Goal: Task Accomplishment & Management: Complete application form

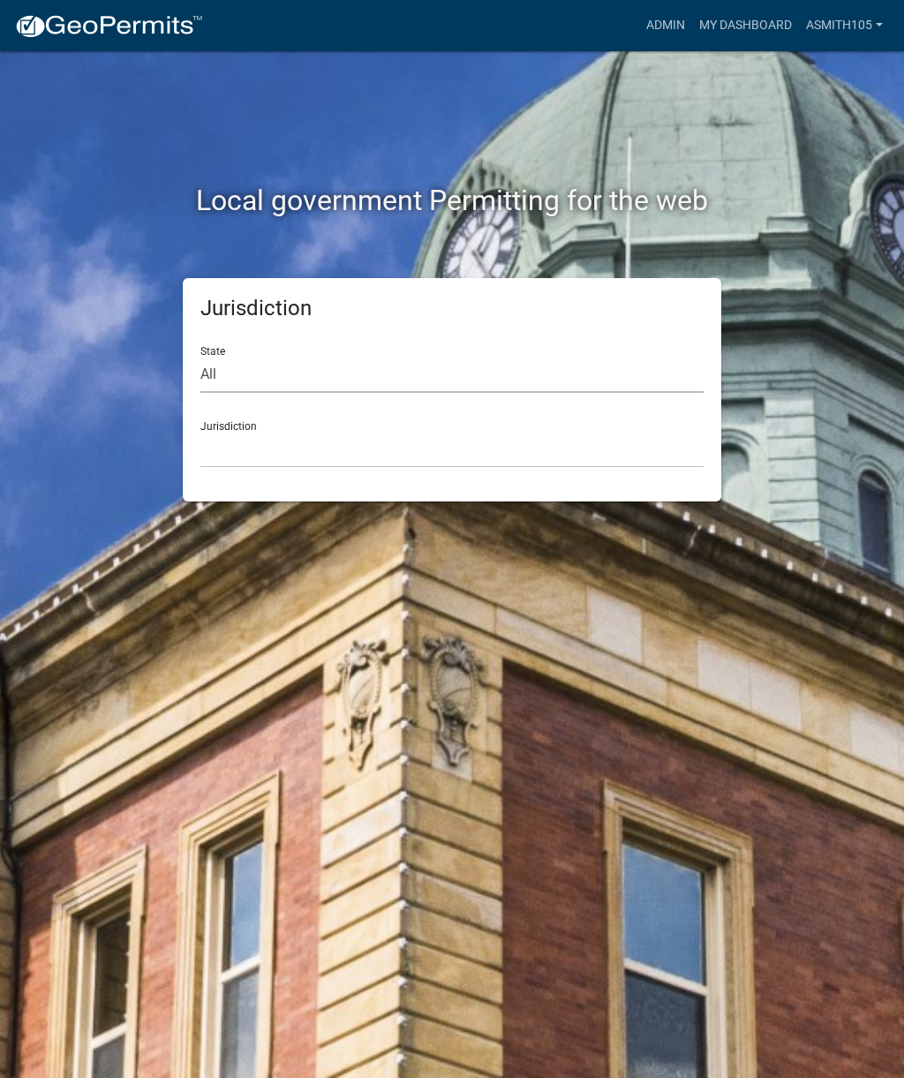
click at [301, 373] on select "All [US_STATE] [US_STATE] [US_STATE] [US_STATE] [US_STATE] [US_STATE] [US_STATE…" at bounding box center [451, 375] width 503 height 36
select select "[US_STATE]"
click at [371, 445] on select "[GEOGRAPHIC_DATA], [US_STATE][PERSON_NAME][GEOGRAPHIC_DATA], [US_STATE][PERSON_…" at bounding box center [451, 450] width 503 height 36
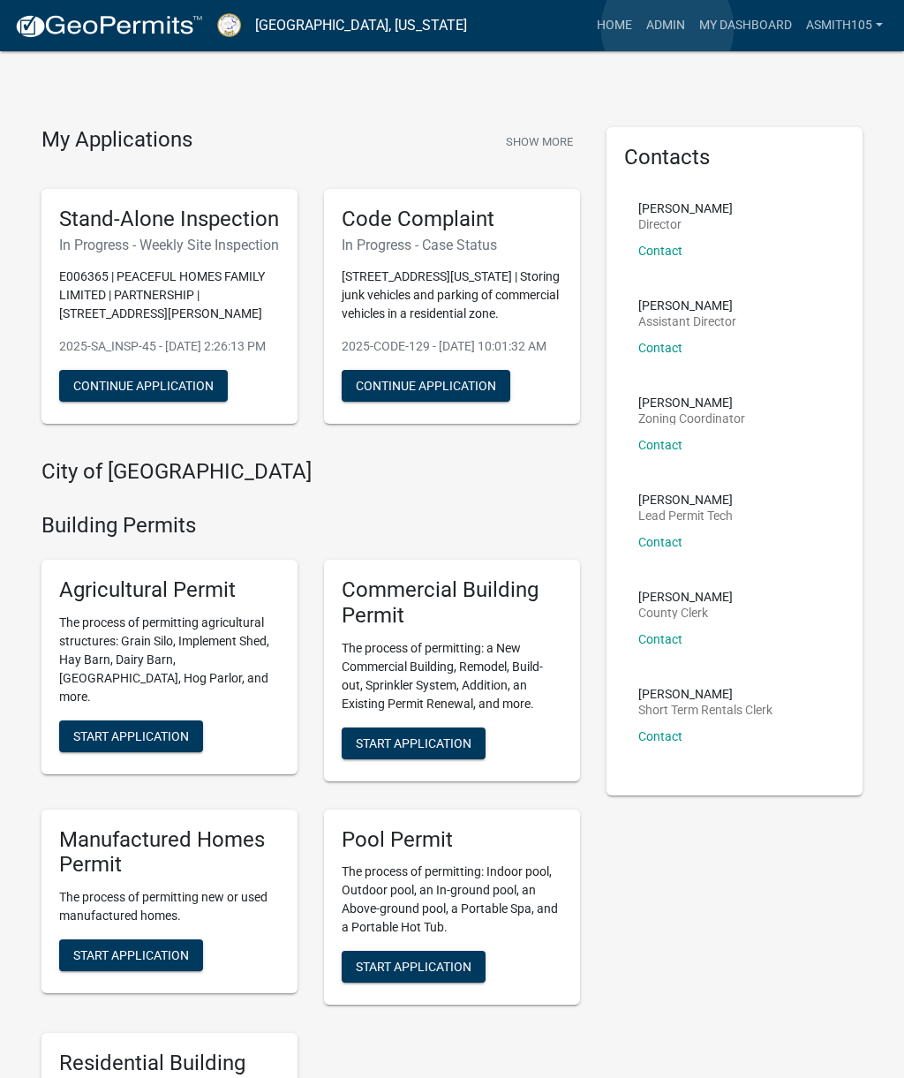
click at [667, 28] on link "Admin" at bounding box center [665, 26] width 53 height 34
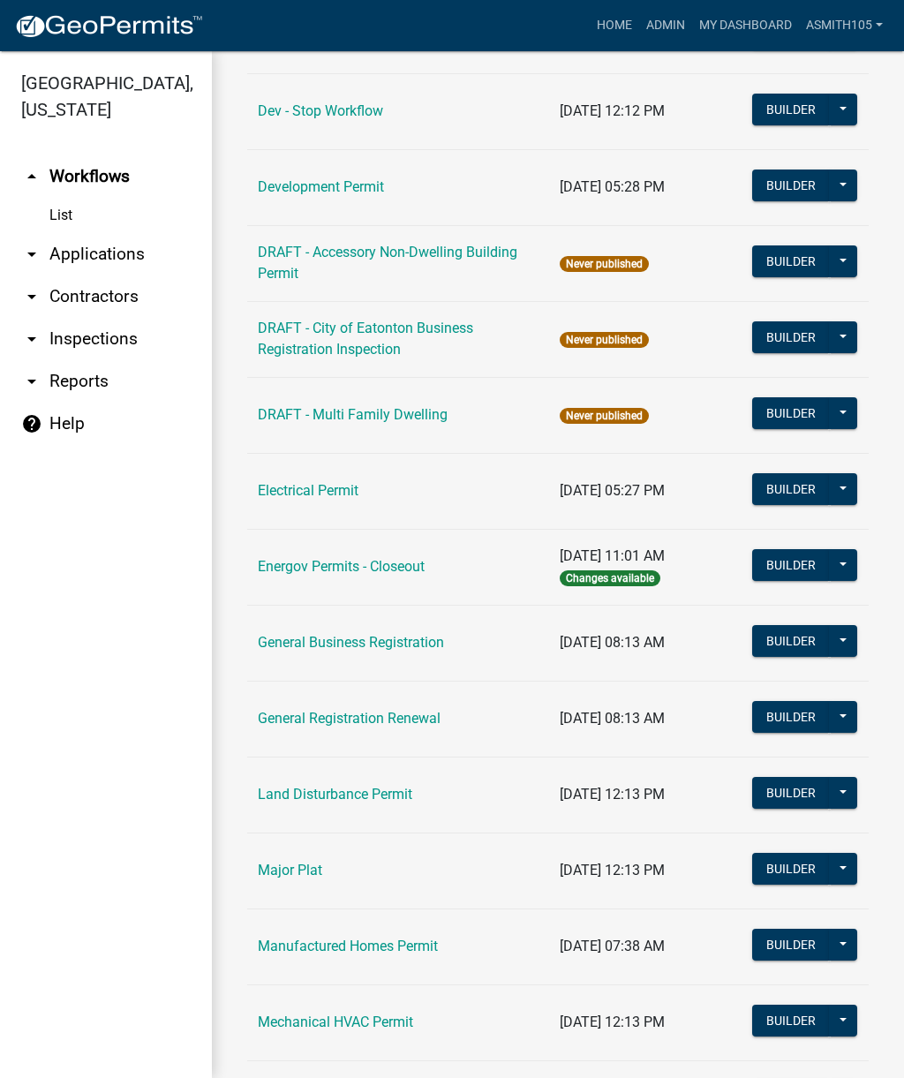
scroll to position [711, 0]
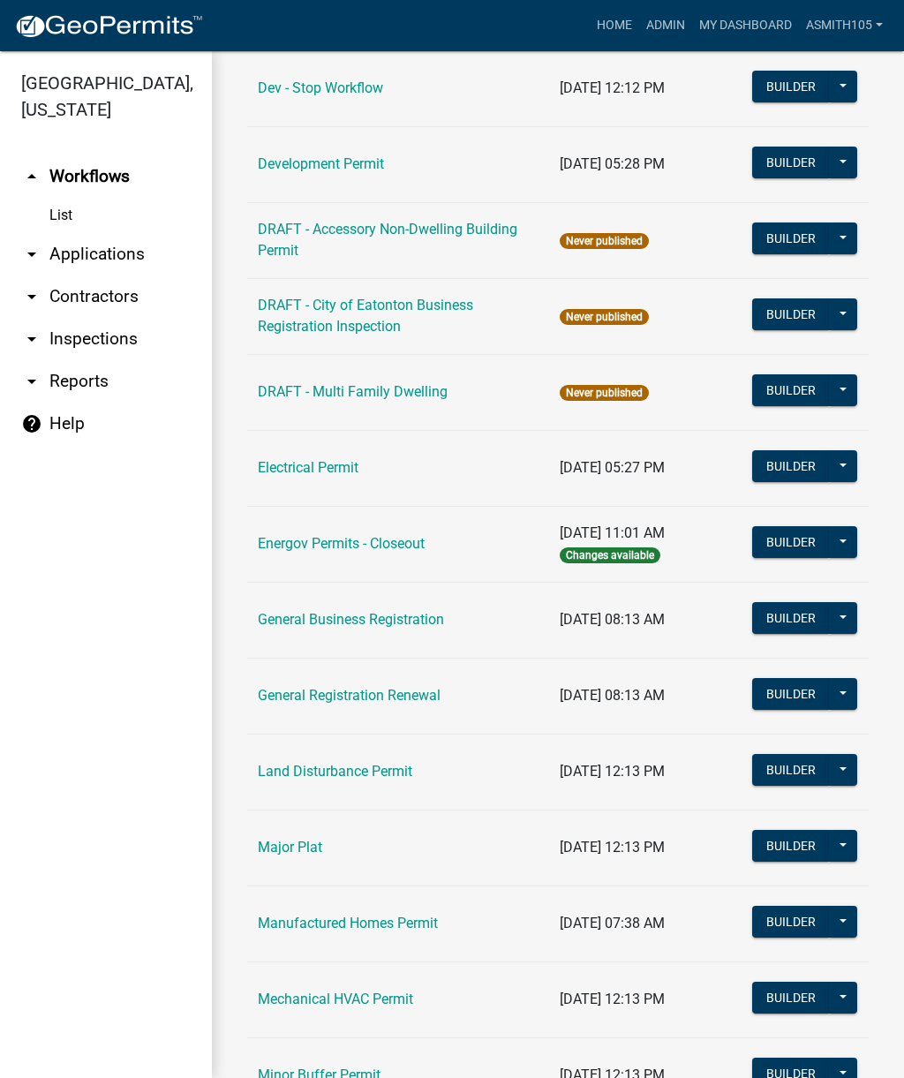
click at [338, 771] on link "Land Disturbance Permit" at bounding box center [335, 771] width 155 height 17
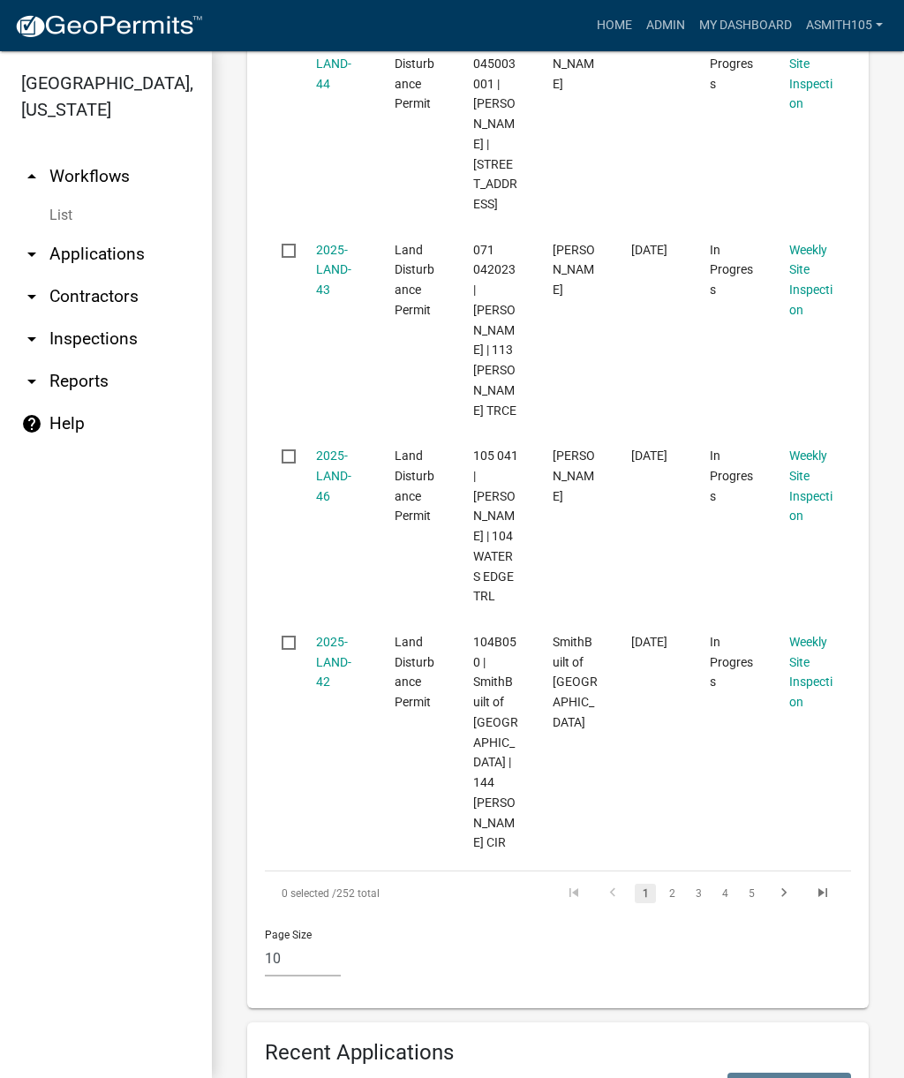
scroll to position [2409, 0]
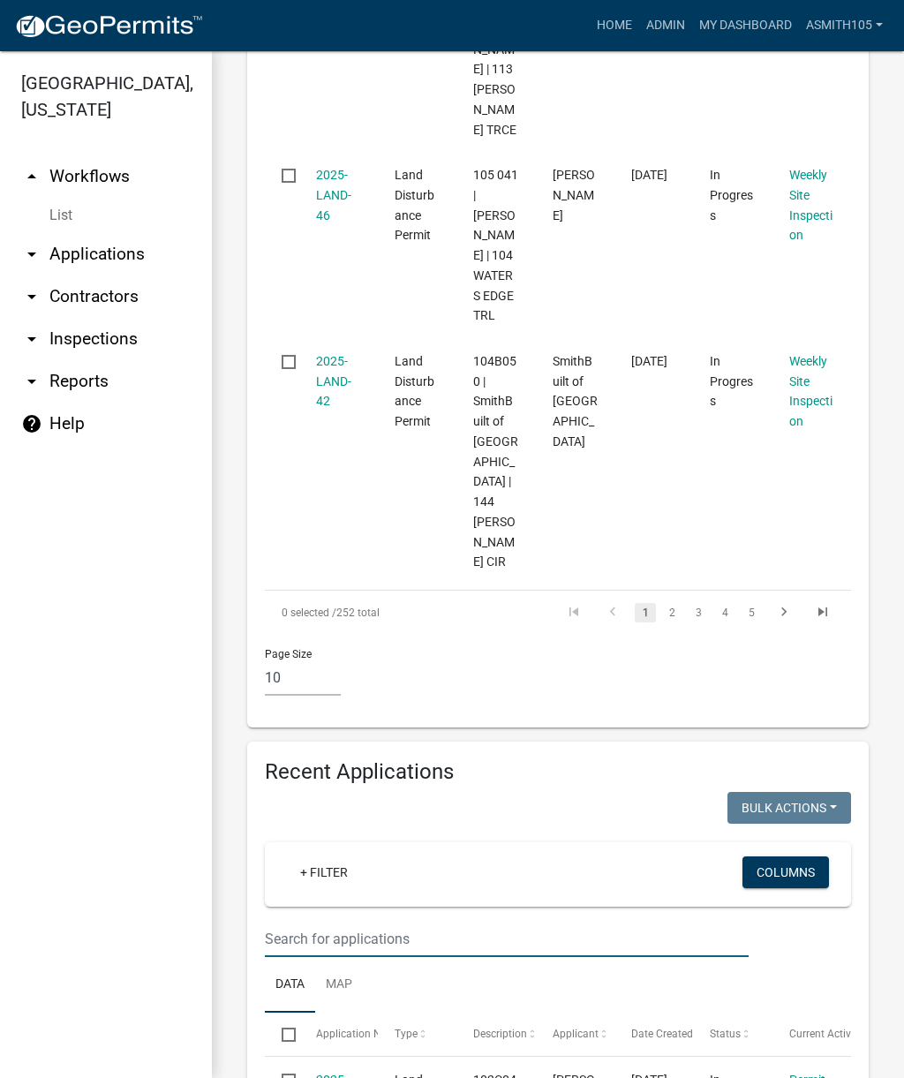
click at [398, 921] on input "text" at bounding box center [507, 939] width 484 height 36
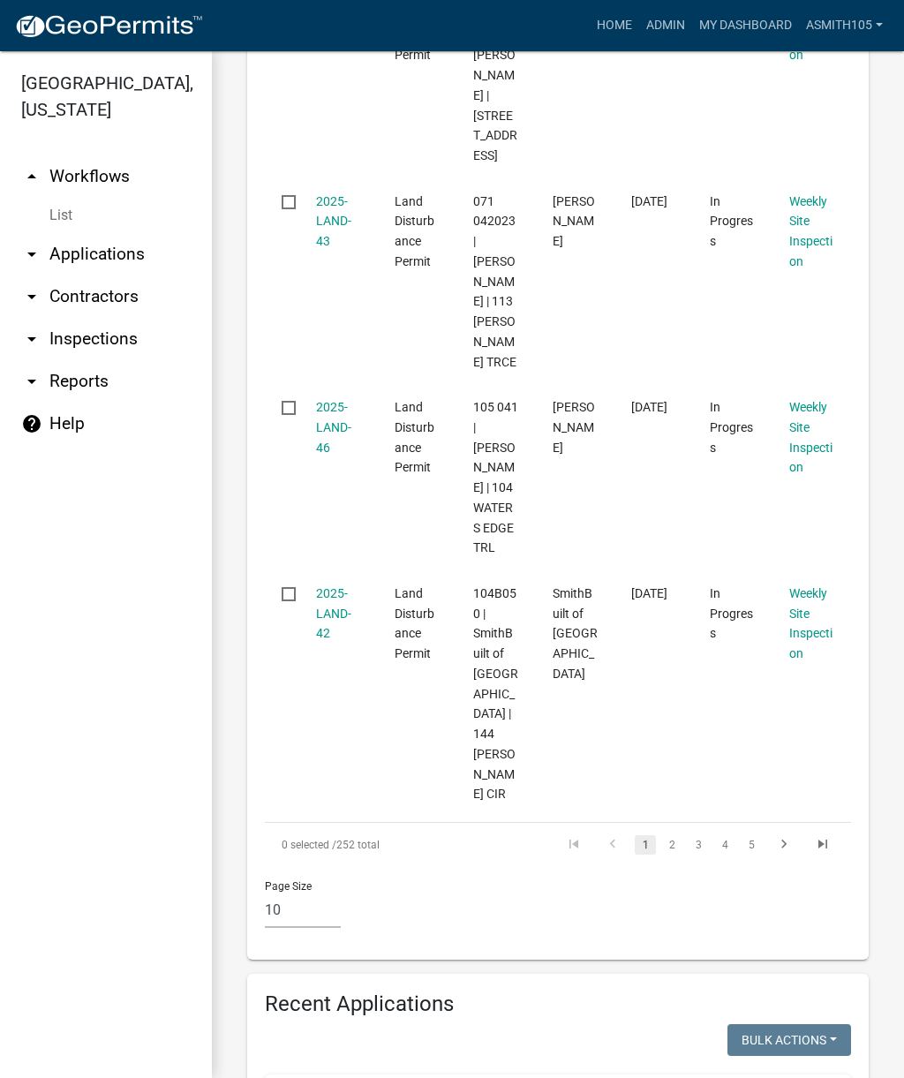
scroll to position [2176, 0]
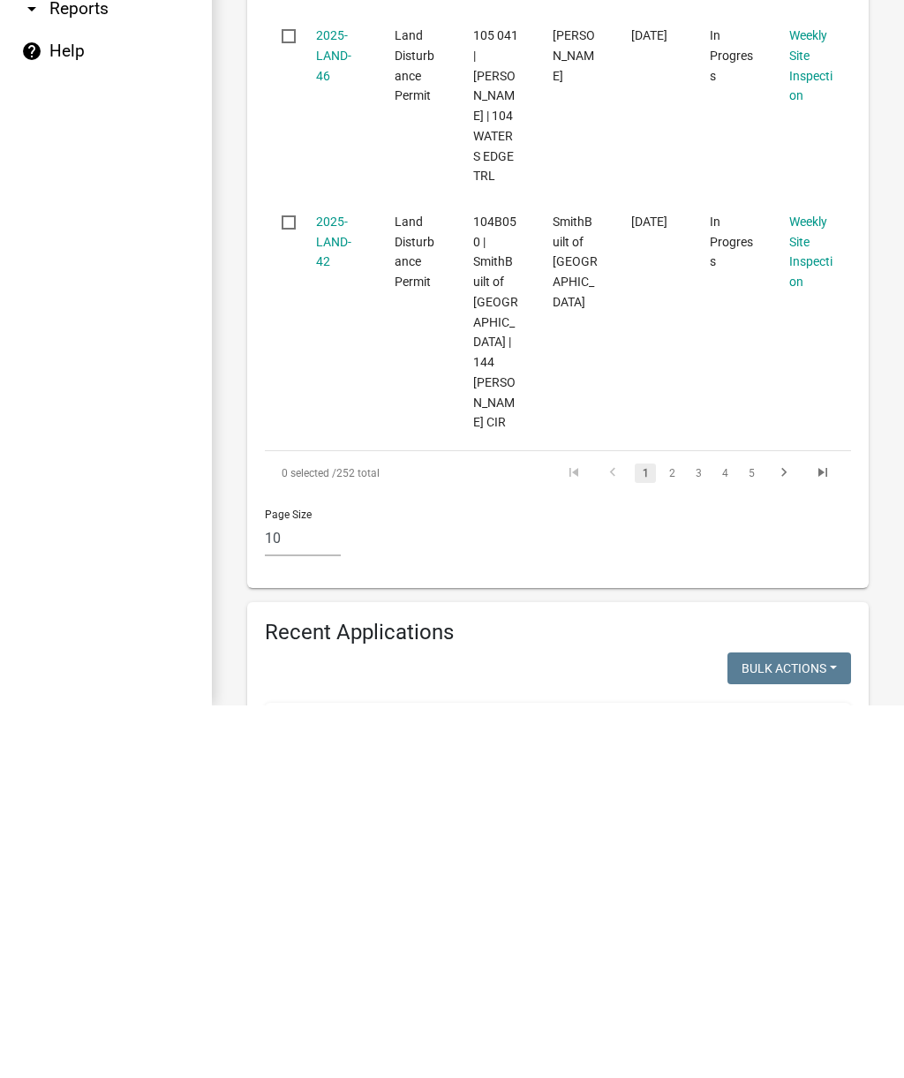
type input "113 [PERSON_NAME]"
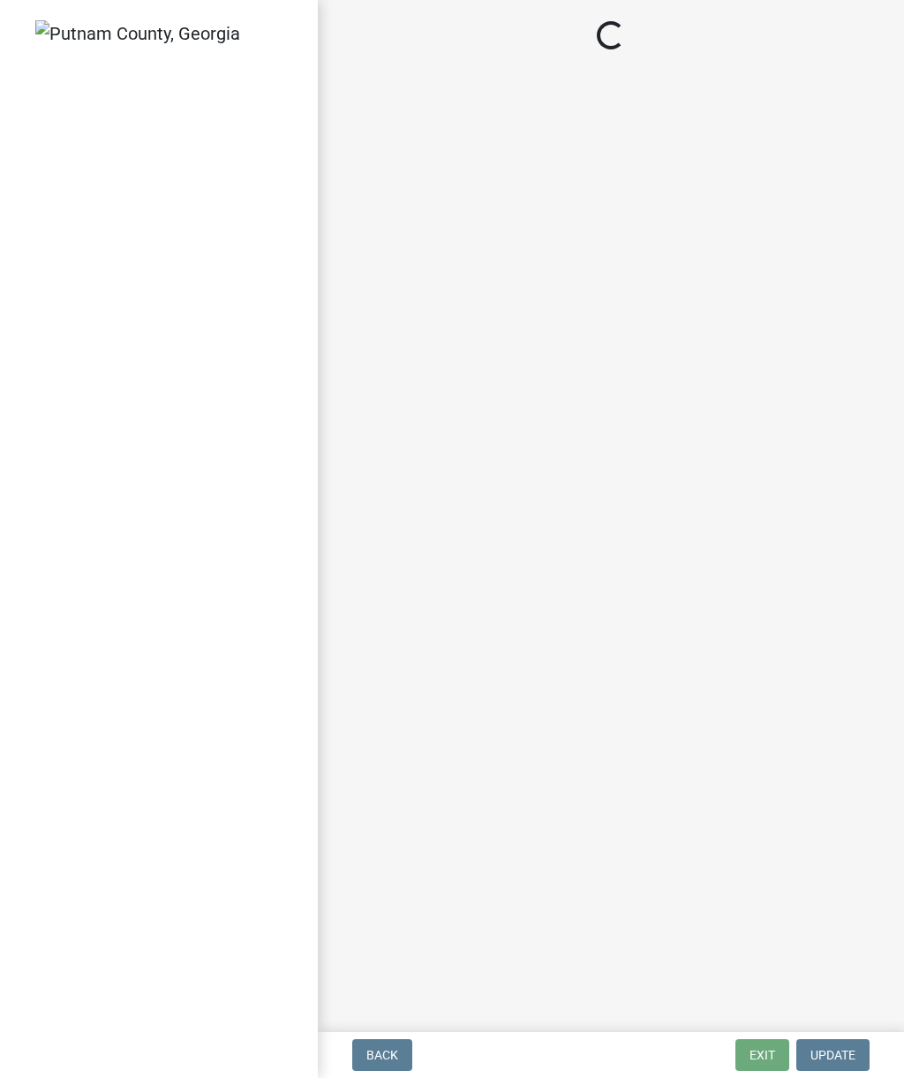
select select "af3c6edf-34d7-49be-824e-99d5d0a3954f"
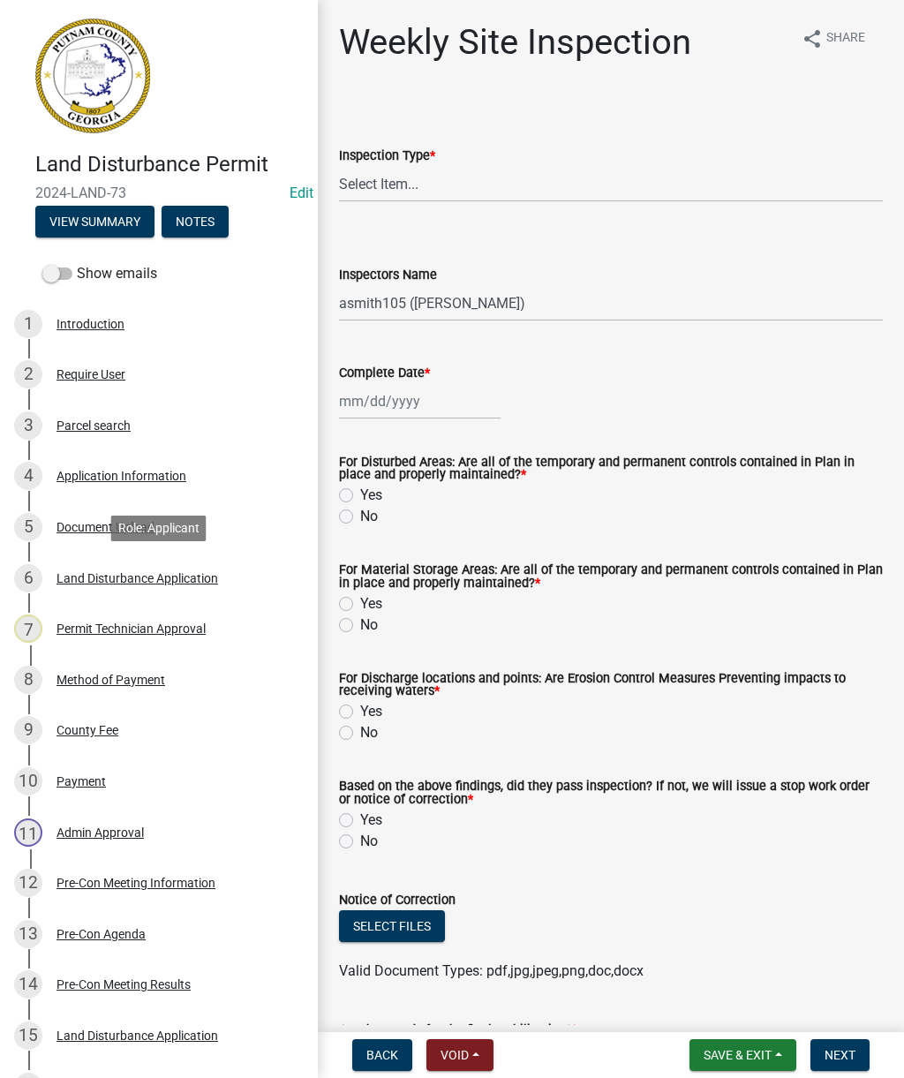
click at [144, 583] on div "Land Disturbance Application" at bounding box center [138, 578] width 162 height 12
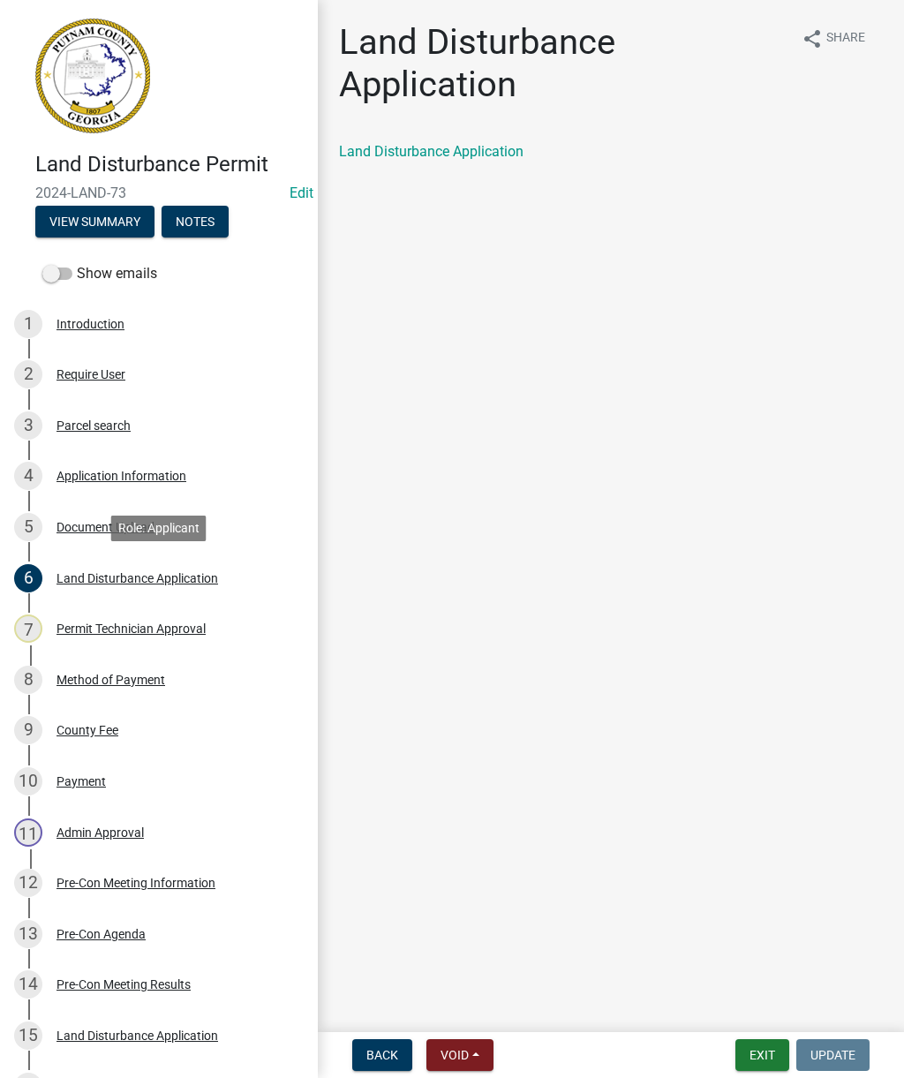
click at [478, 153] on link "Land Disturbance Application" at bounding box center [431, 151] width 185 height 17
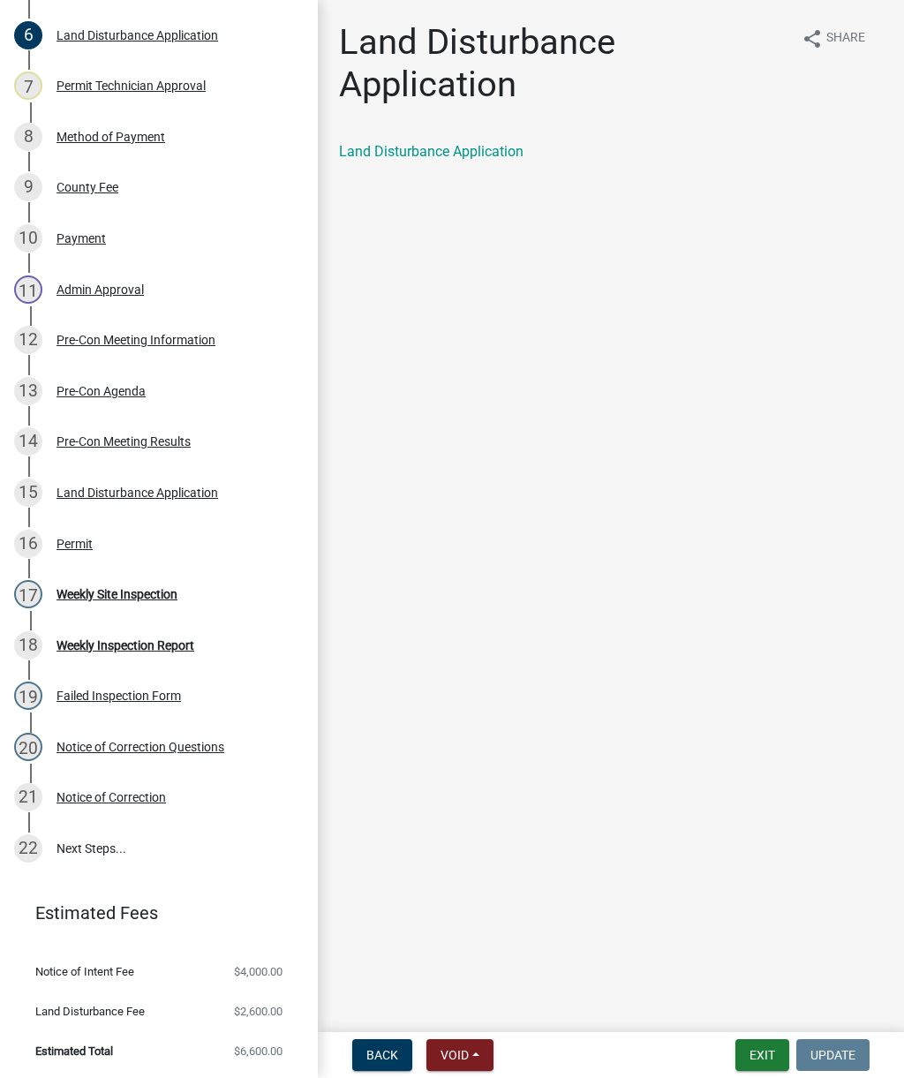
scroll to position [542, 0]
click at [134, 585] on div "17 Weekly Site Inspection" at bounding box center [151, 595] width 275 height 28
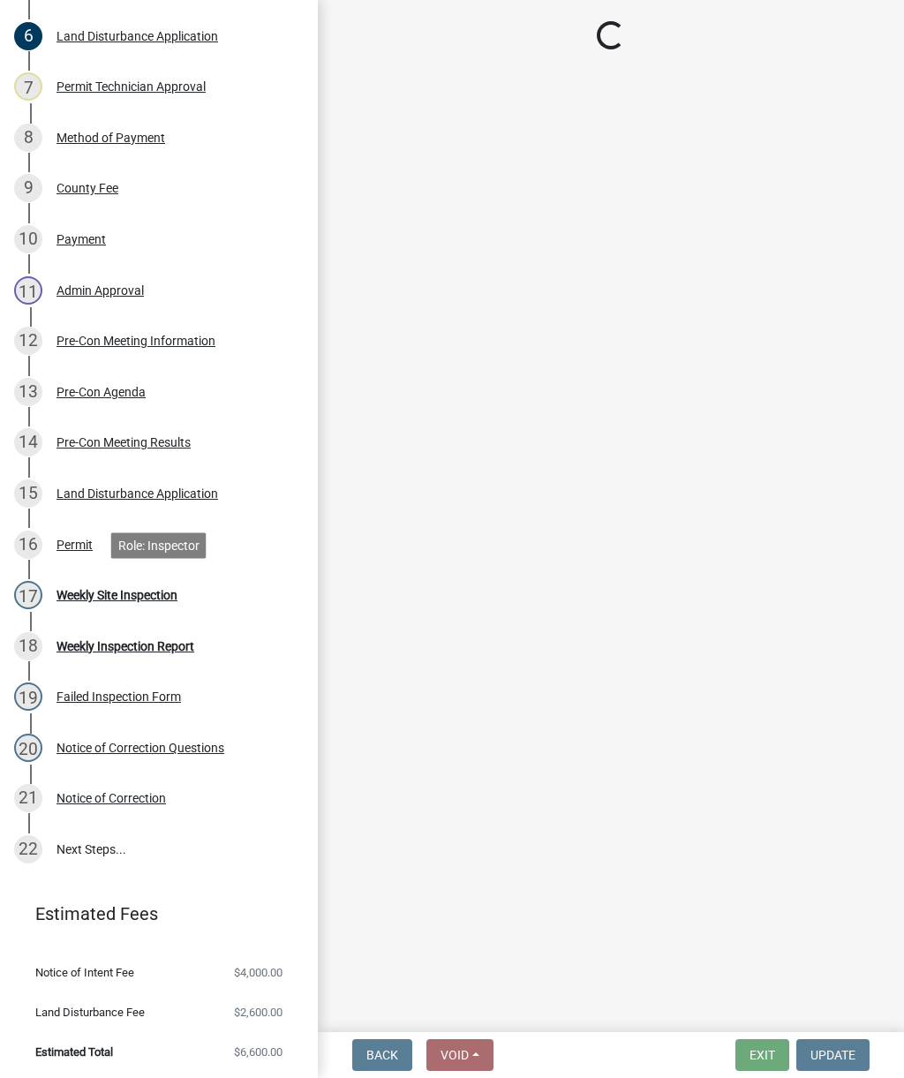
click at [98, 596] on div "Weekly Site Inspection" at bounding box center [117, 595] width 121 height 12
select select "af3c6edf-34d7-49be-824e-99d5d0a3954f"
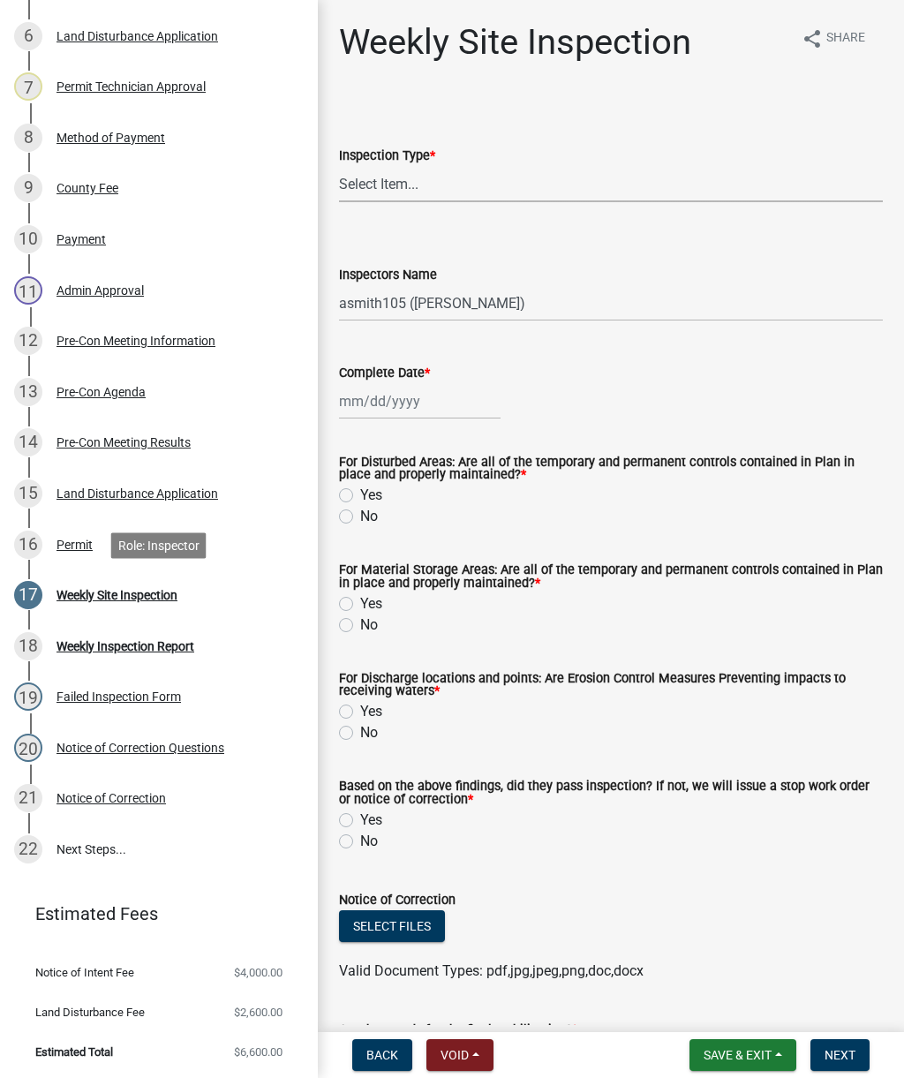
click at [481, 168] on select "Select Item... Site Inspection Initial Inspection Within 24 hours of a 0.5" sto…" at bounding box center [611, 184] width 544 height 36
select select "93c72d9c-4ccd-4a4f-9c87-9d2cfc81a2e2"
click at [524, 303] on select "Select Item... mrivera ([PERSON_NAME]) [PERSON_NAME] ([PERSON_NAME] ([PERSON_NA…" at bounding box center [611, 303] width 544 height 36
click at [392, 400] on div at bounding box center [420, 401] width 162 height 36
select select "9"
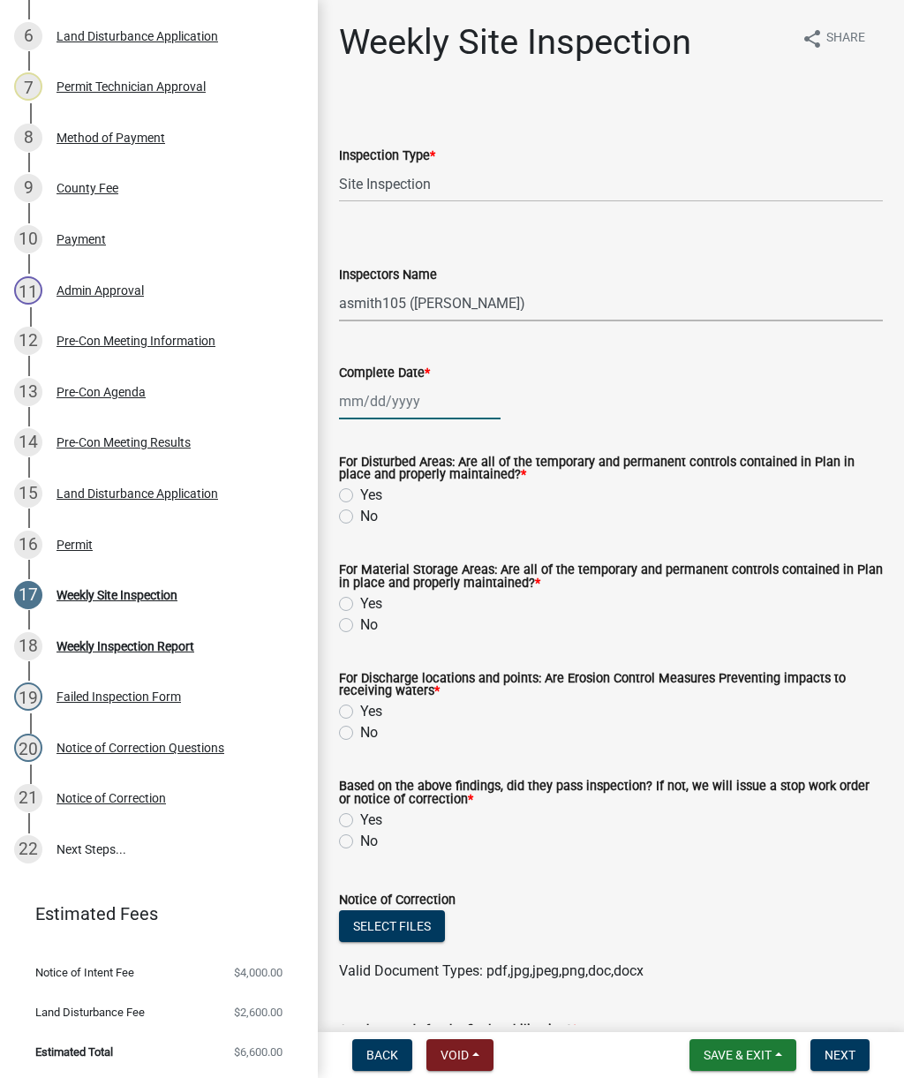
select select "2025"
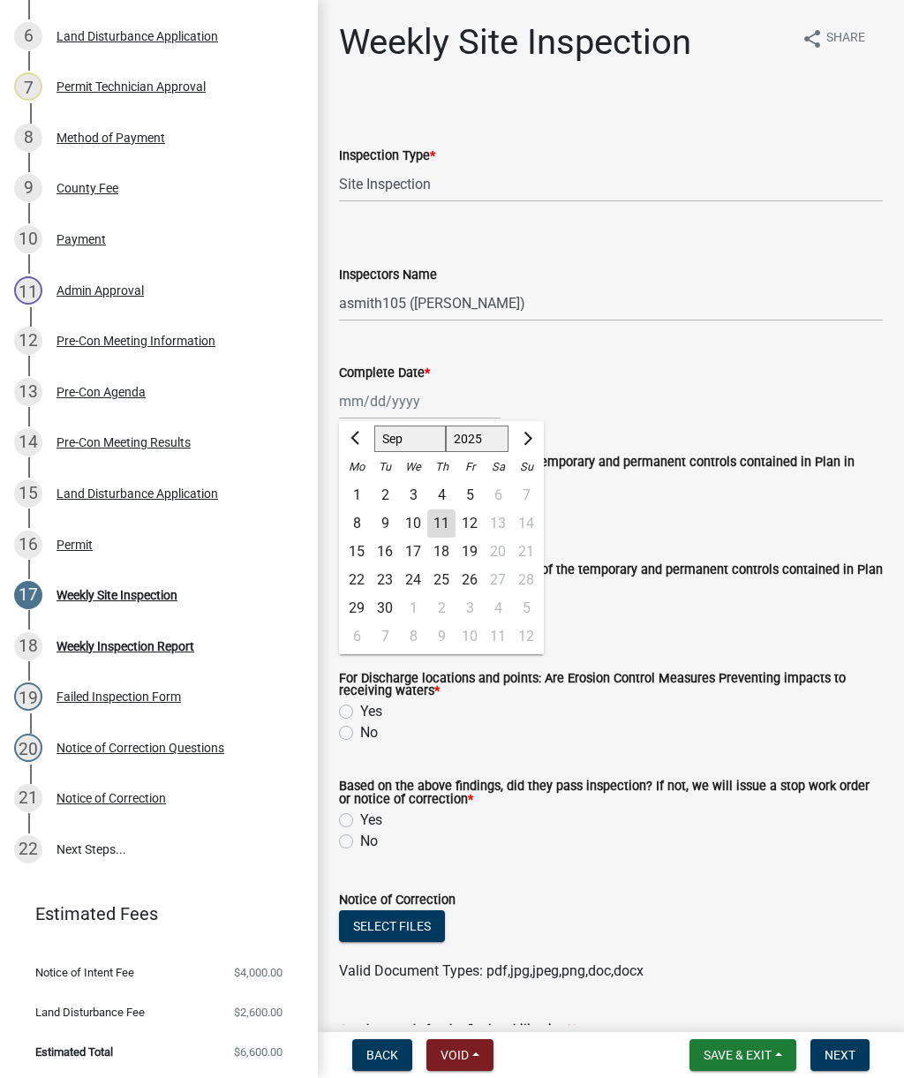
click at [447, 527] on div "11" at bounding box center [441, 523] width 28 height 28
type input "[DATE]"
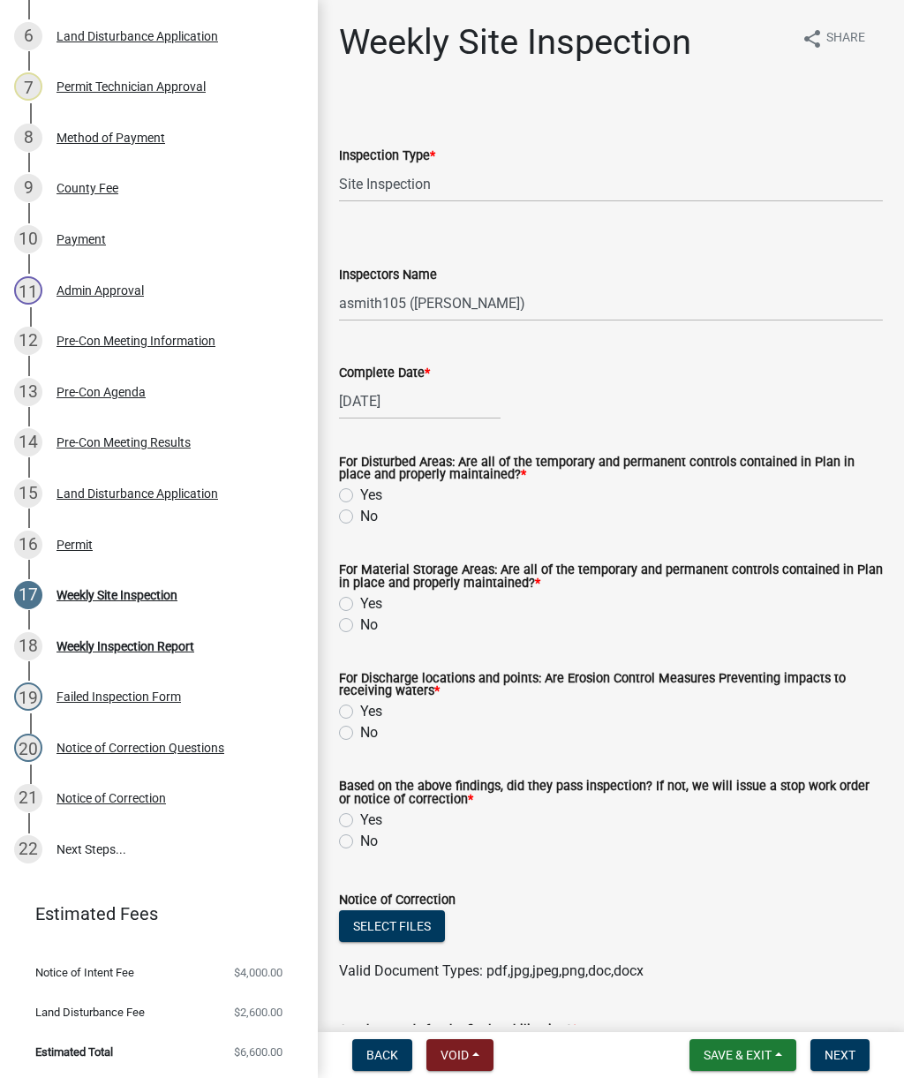
click at [360, 499] on label "Yes" at bounding box center [371, 495] width 22 height 21
click at [360, 496] on input "Yes" at bounding box center [365, 490] width 11 height 11
radio input "true"
click at [360, 602] on label "Yes" at bounding box center [371, 603] width 22 height 21
click at [360, 602] on input "Yes" at bounding box center [365, 598] width 11 height 11
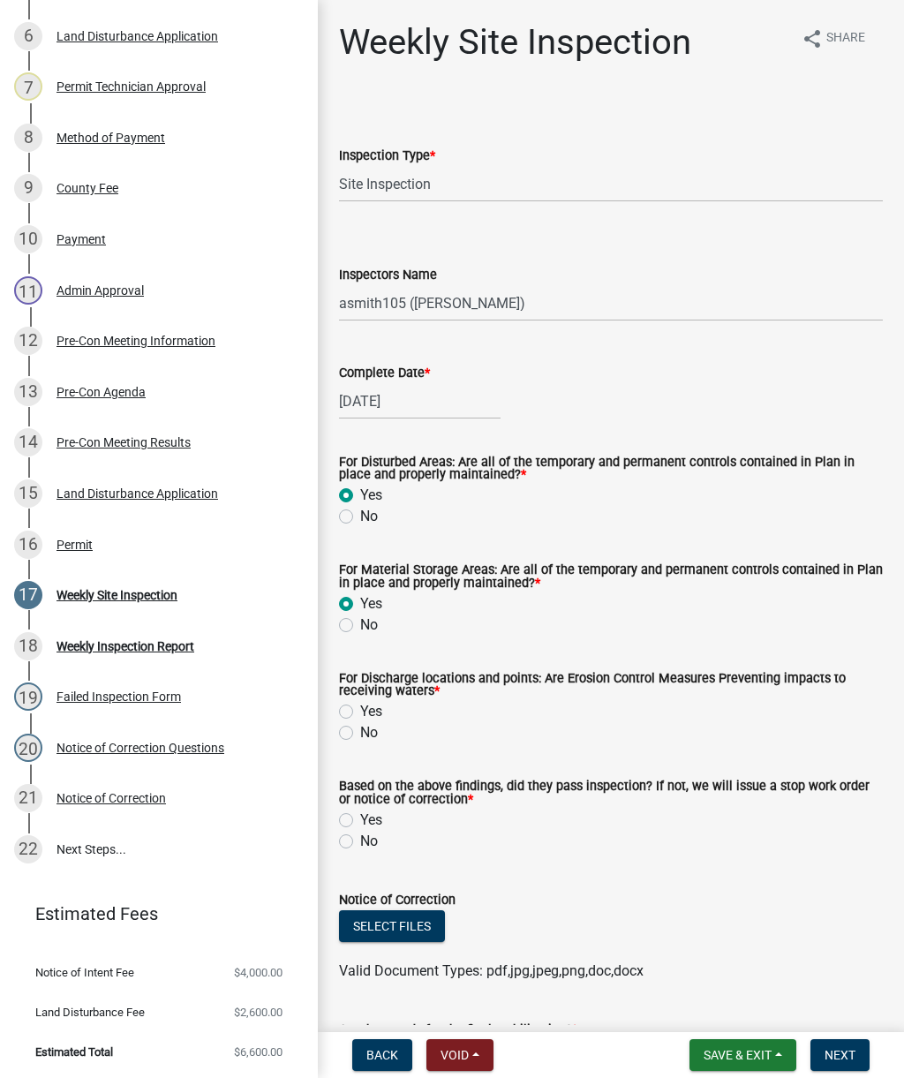
radio input "true"
click at [360, 712] on label "Yes" at bounding box center [371, 711] width 22 height 21
click at [360, 712] on input "Yes" at bounding box center [365, 706] width 11 height 11
radio input "true"
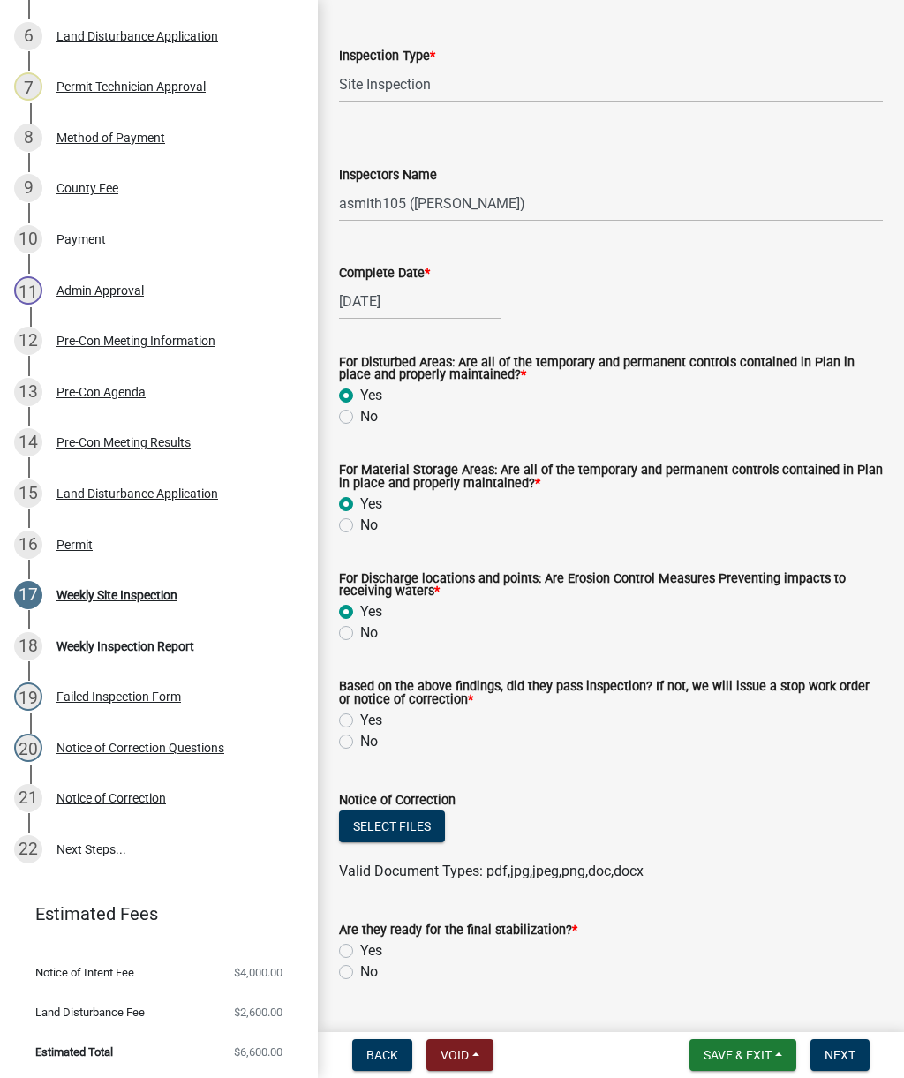
scroll to position [99, 0]
click at [360, 744] on label "No" at bounding box center [369, 742] width 18 height 21
click at [360, 743] on input "No" at bounding box center [365, 737] width 11 height 11
radio input "true"
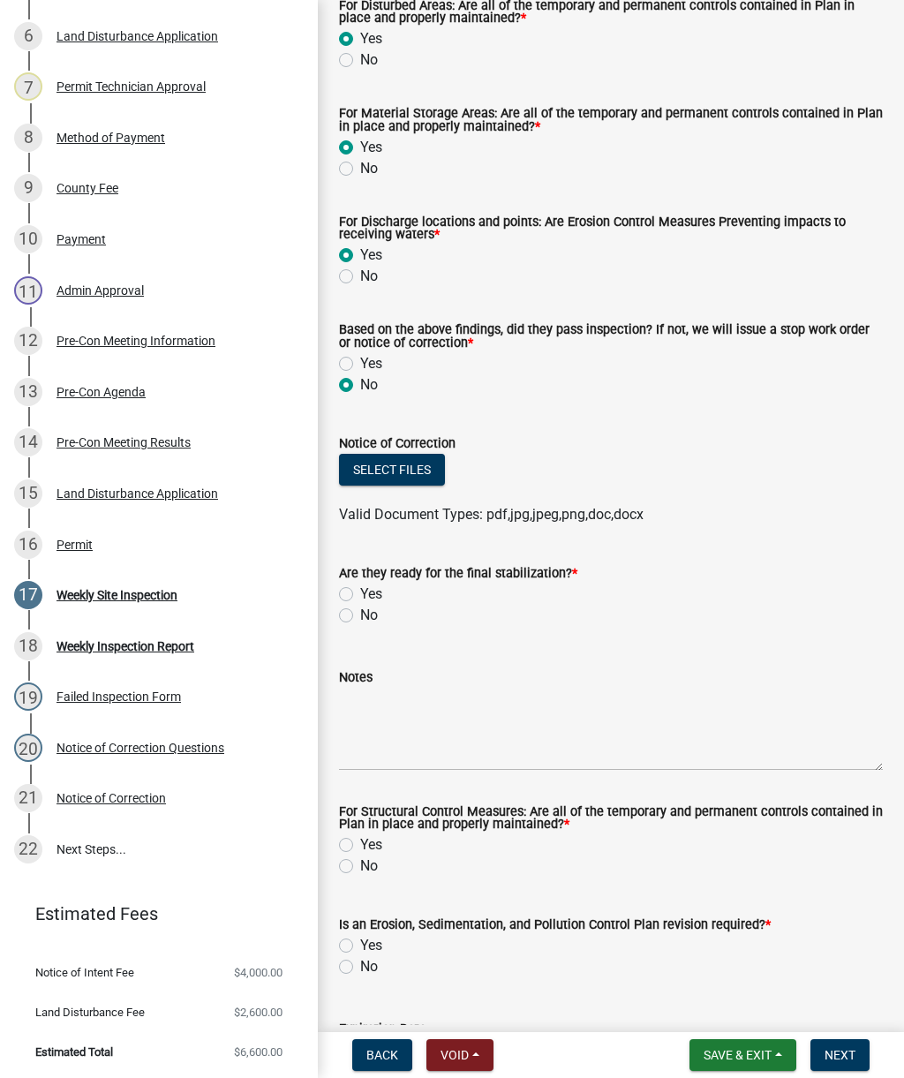
scroll to position [477, 0]
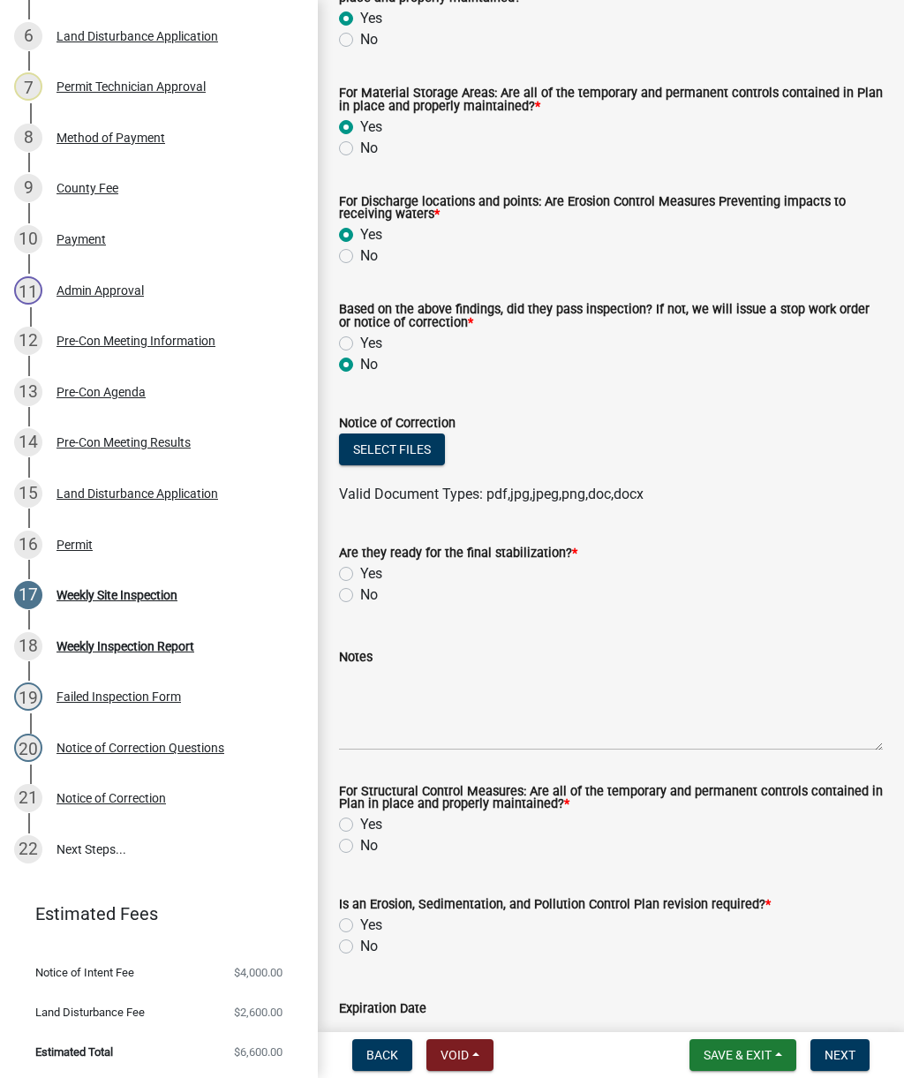
click at [347, 644] on div "Notes" at bounding box center [611, 686] width 544 height 129
click at [360, 598] on label "No" at bounding box center [369, 594] width 18 height 21
click at [360, 596] on input "No" at bounding box center [365, 589] width 11 height 11
radio input "true"
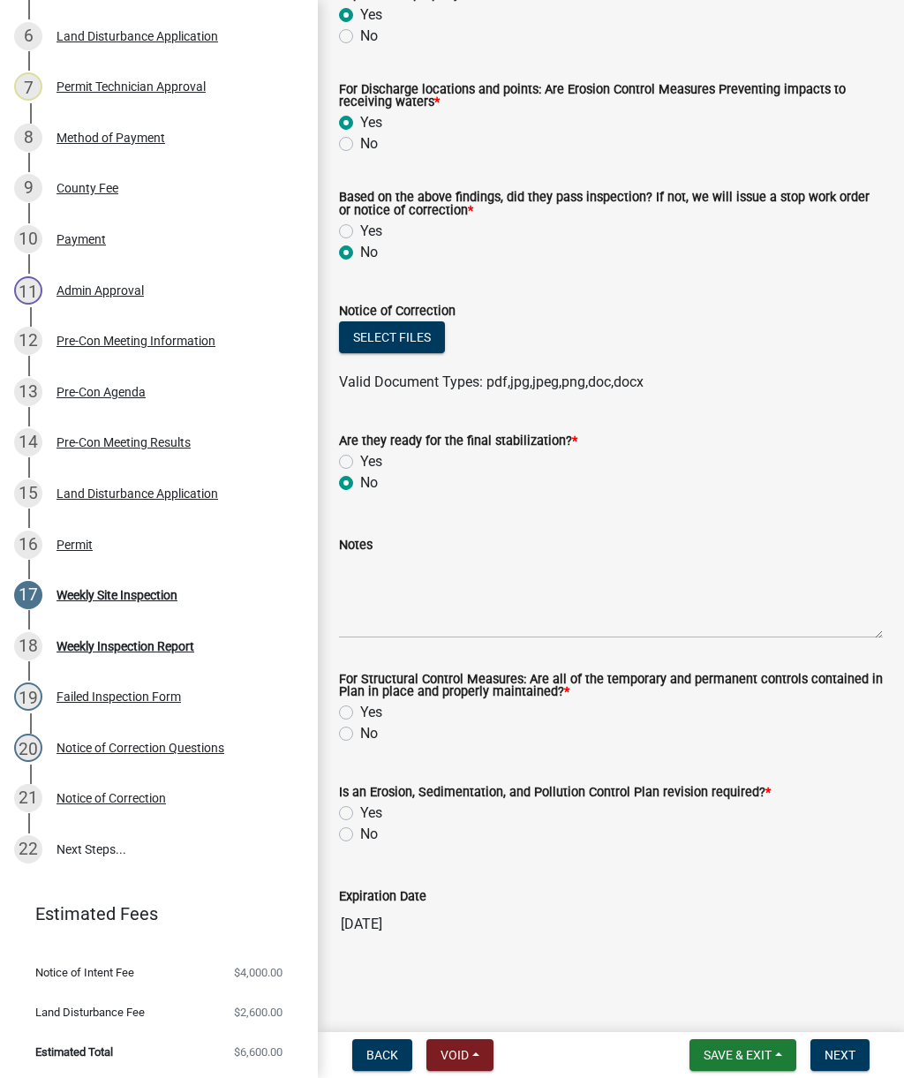
scroll to position [592, 0]
click at [360, 707] on label "Yes" at bounding box center [371, 712] width 22 height 21
click at [360, 707] on input "Yes" at bounding box center [365, 707] width 11 height 11
radio input "true"
click at [360, 835] on label "No" at bounding box center [369, 834] width 18 height 21
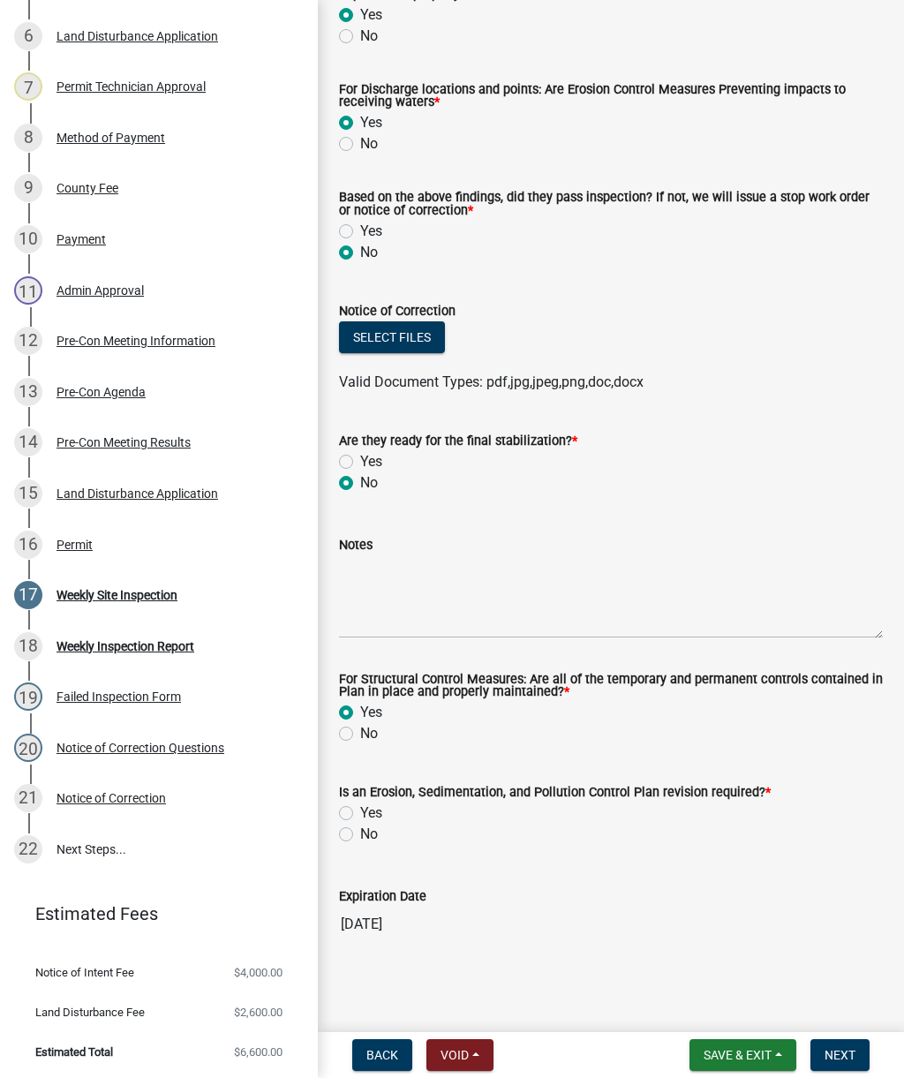
click at [360, 835] on input "No" at bounding box center [365, 829] width 11 height 11
radio input "true"
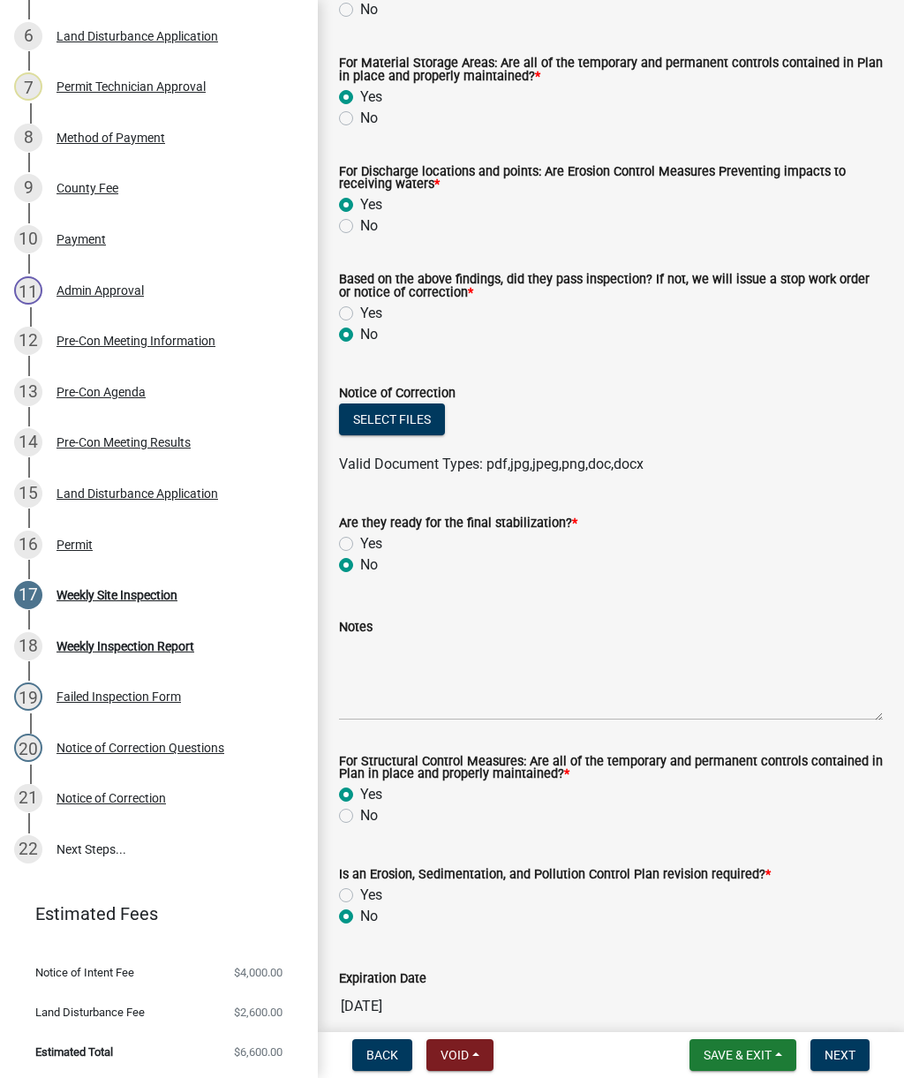
scroll to position [539, 0]
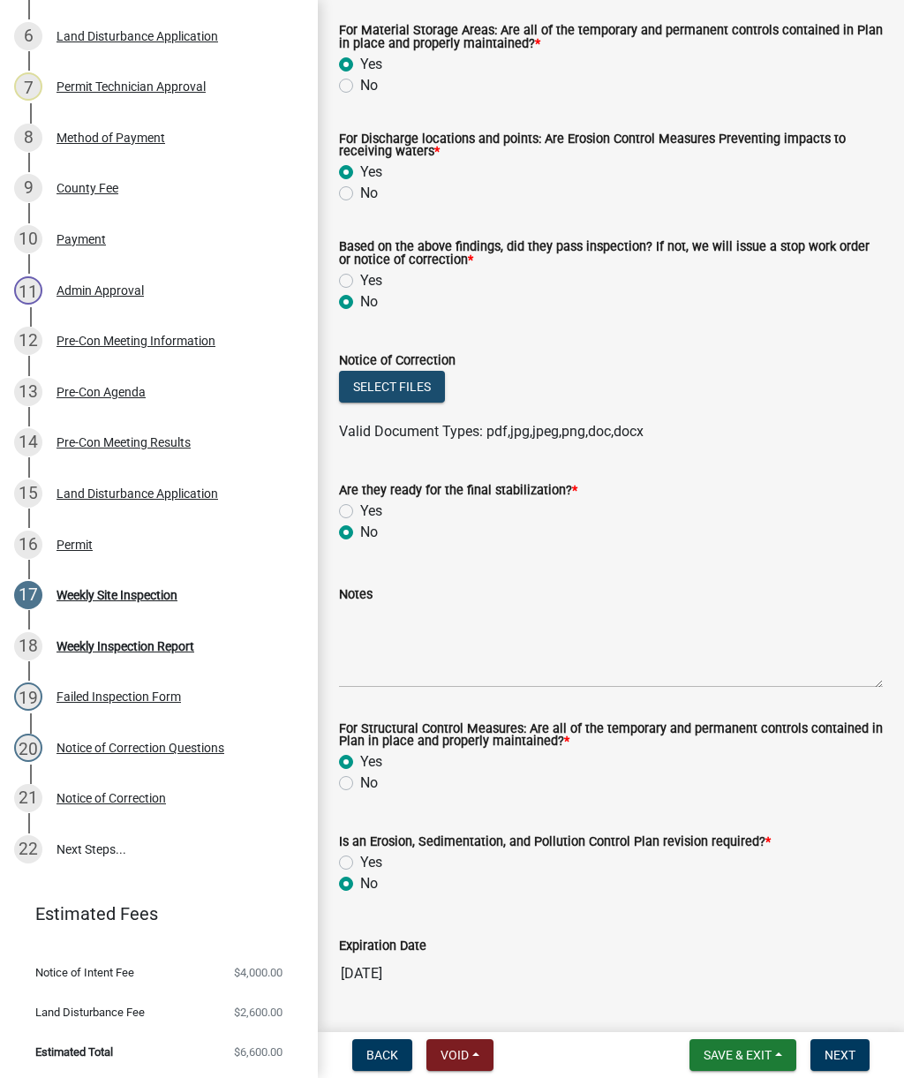
click at [402, 395] on button "Select files" at bounding box center [392, 387] width 106 height 32
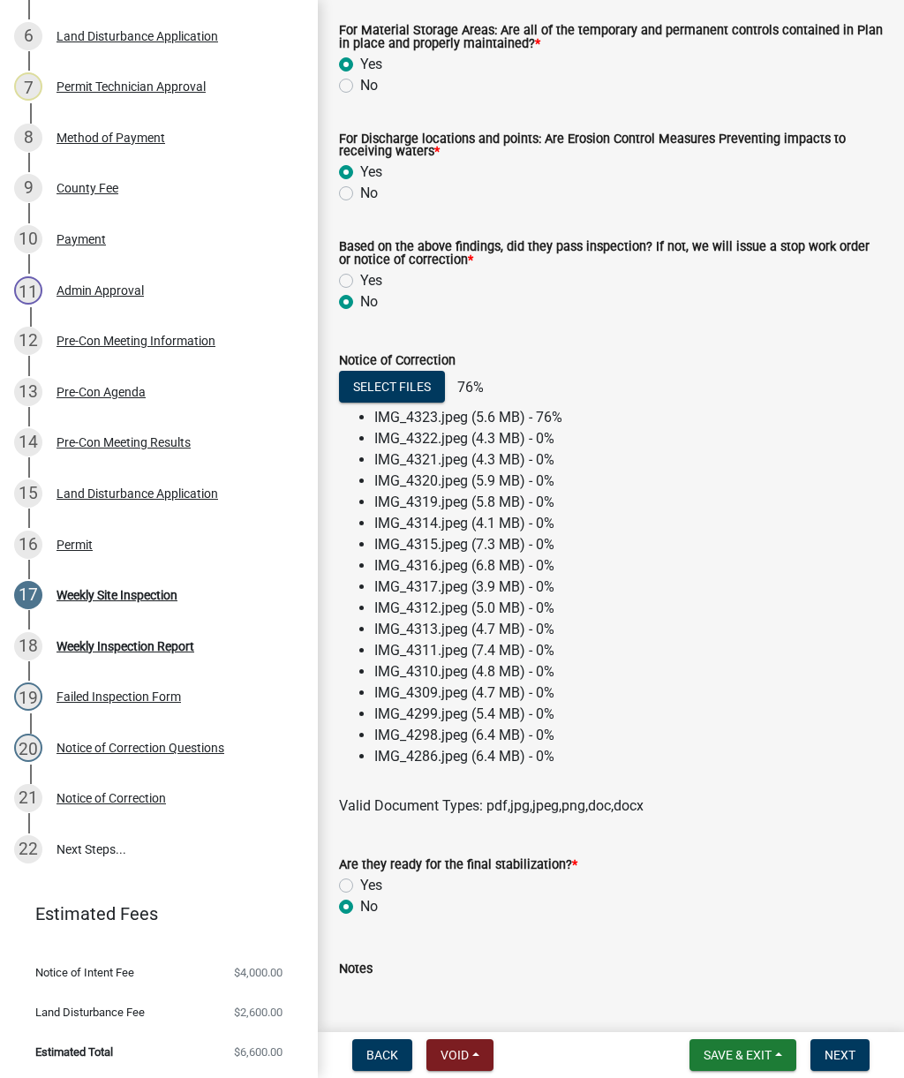
click at [391, 381] on button "Select files" at bounding box center [392, 387] width 106 height 32
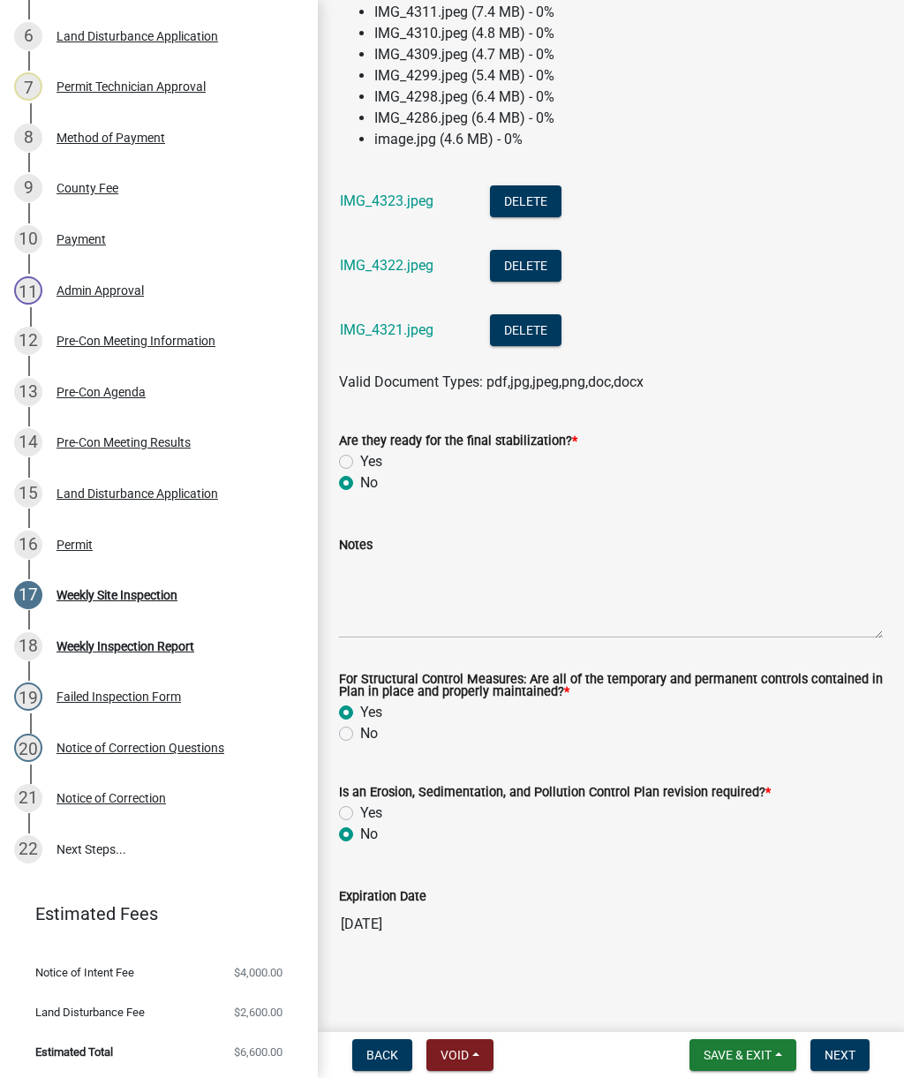
scroll to position [1180, 0]
click at [366, 579] on textarea "Notes" at bounding box center [611, 596] width 544 height 83
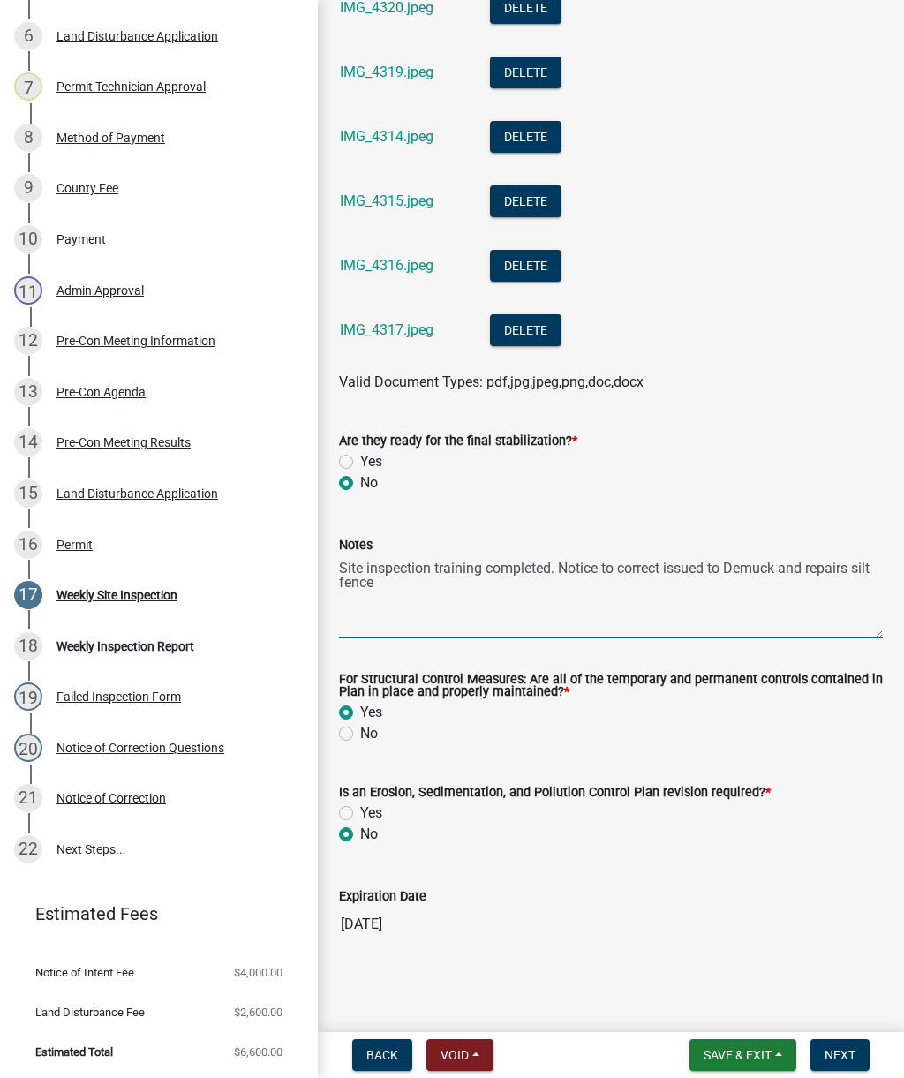
scroll to position [1567, 0]
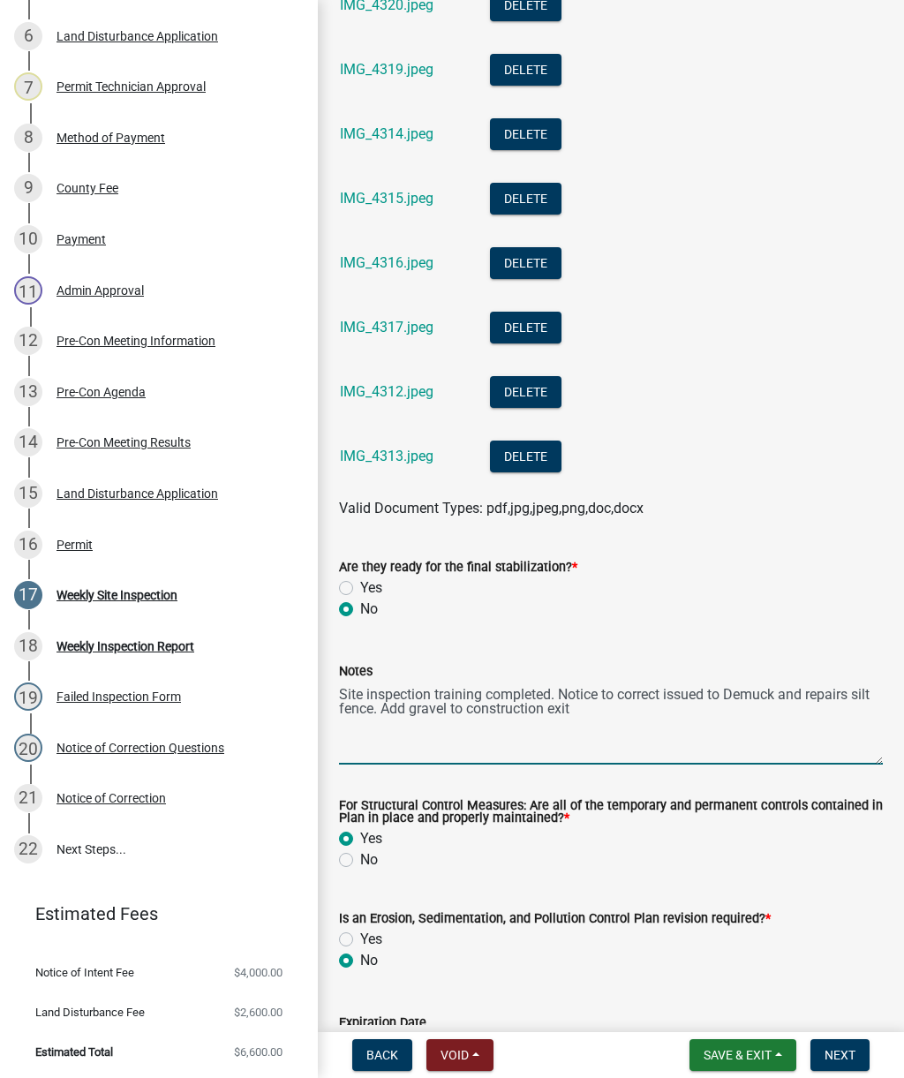
click at [624, 712] on textarea "Site inspection training completed. Notice to correct issued to Demuck and repa…" at bounding box center [611, 723] width 544 height 83
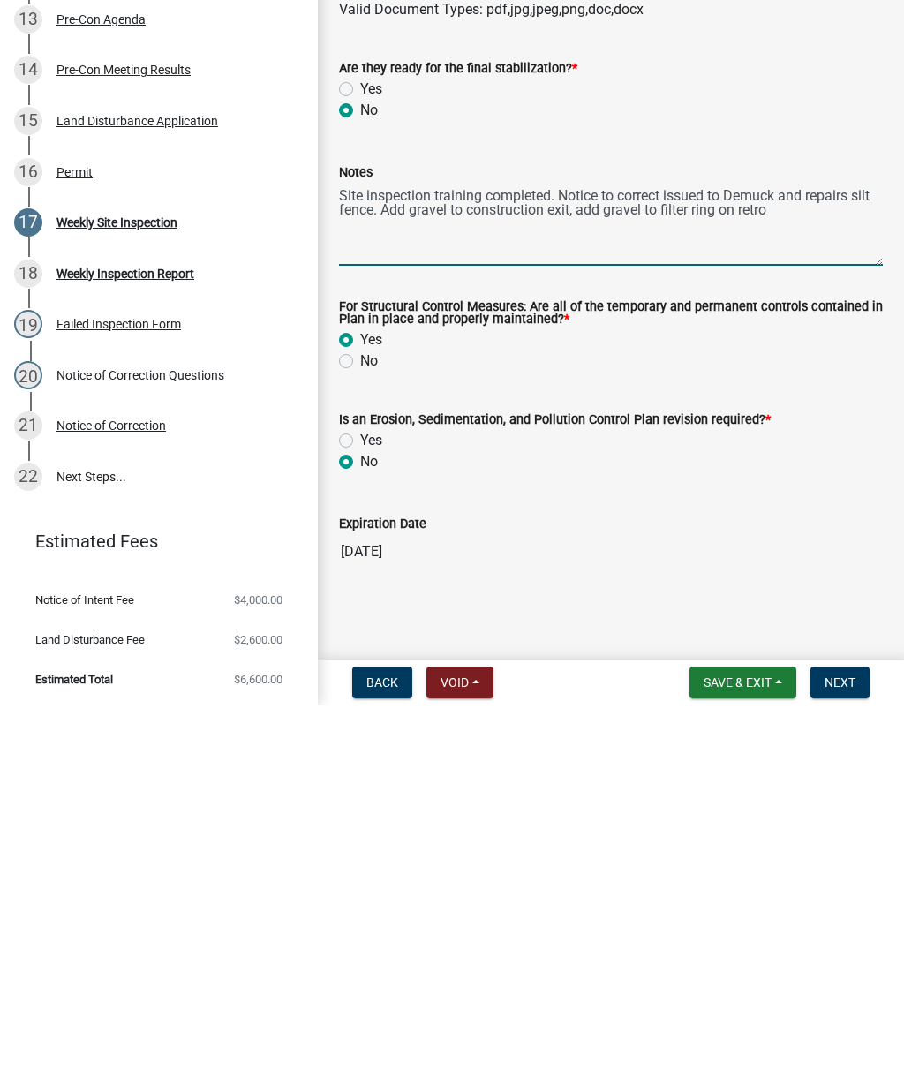
scroll to position [1722, 0]
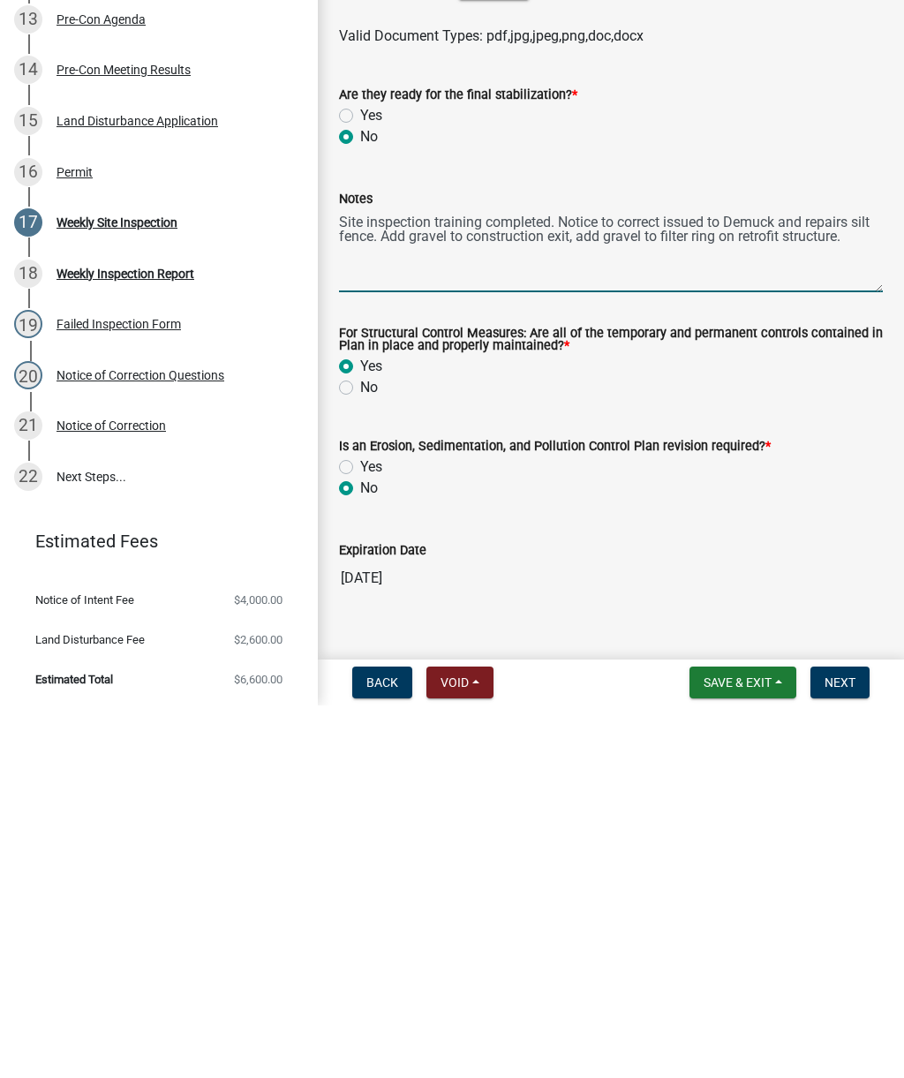
click at [788, 582] on textarea "Site inspection training completed. Notice to correct issued to Demuck and repa…" at bounding box center [611, 623] width 544 height 83
click at [857, 582] on textarea "Site inspection training completed. Notice to correct issued to Demuck and repa…" at bounding box center [611, 623] width 544 height 83
click at [842, 582] on textarea "Site inspection training completed. Notice to correct issued to Demuck and repa…" at bounding box center [611, 623] width 544 height 83
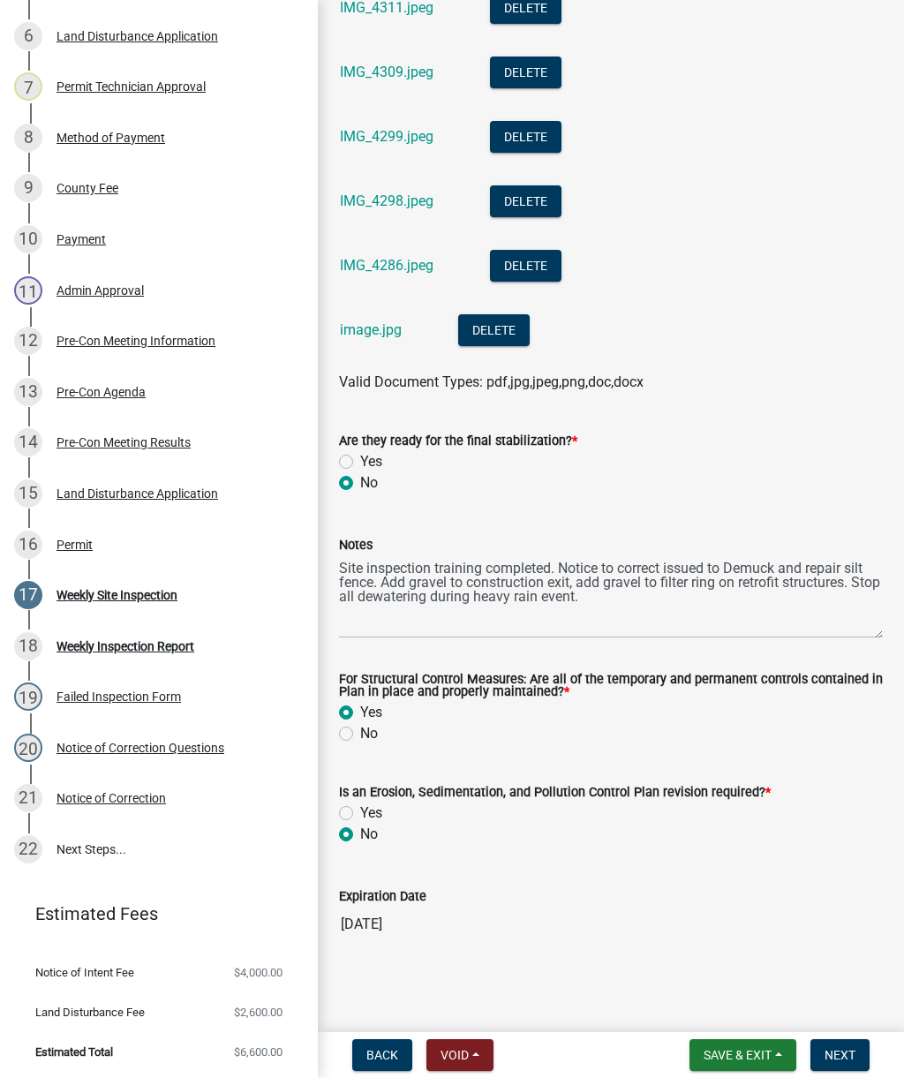
scroll to position [1752, 0]
click at [675, 592] on textarea "Site inspection training completed. Notice to correct issued to Demuck and repa…" at bounding box center [611, 596] width 544 height 83
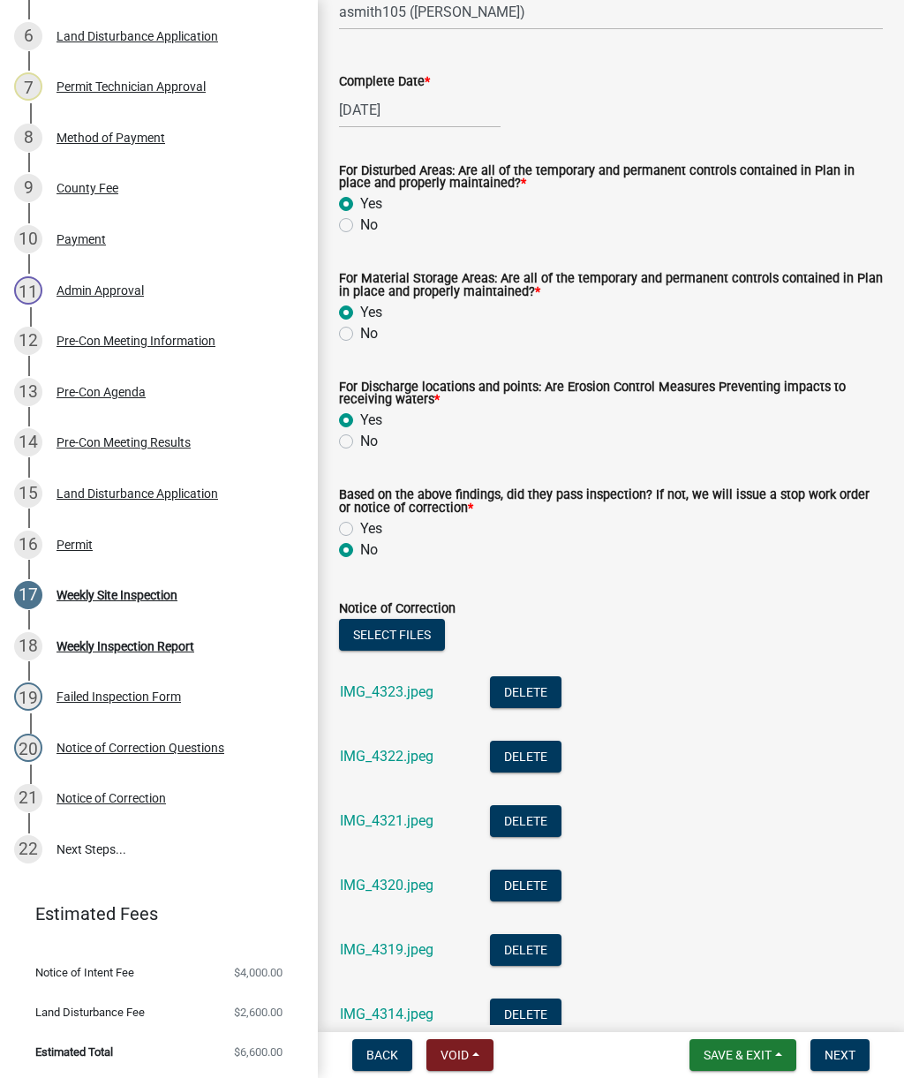
scroll to position [290, 0]
type textarea "Site inspection training completed. Notice to correct issued to Demuck and repa…"
click at [360, 527] on label "Yes" at bounding box center [371, 529] width 22 height 21
click at [360, 527] on input "Yes" at bounding box center [365, 524] width 11 height 11
radio input "true"
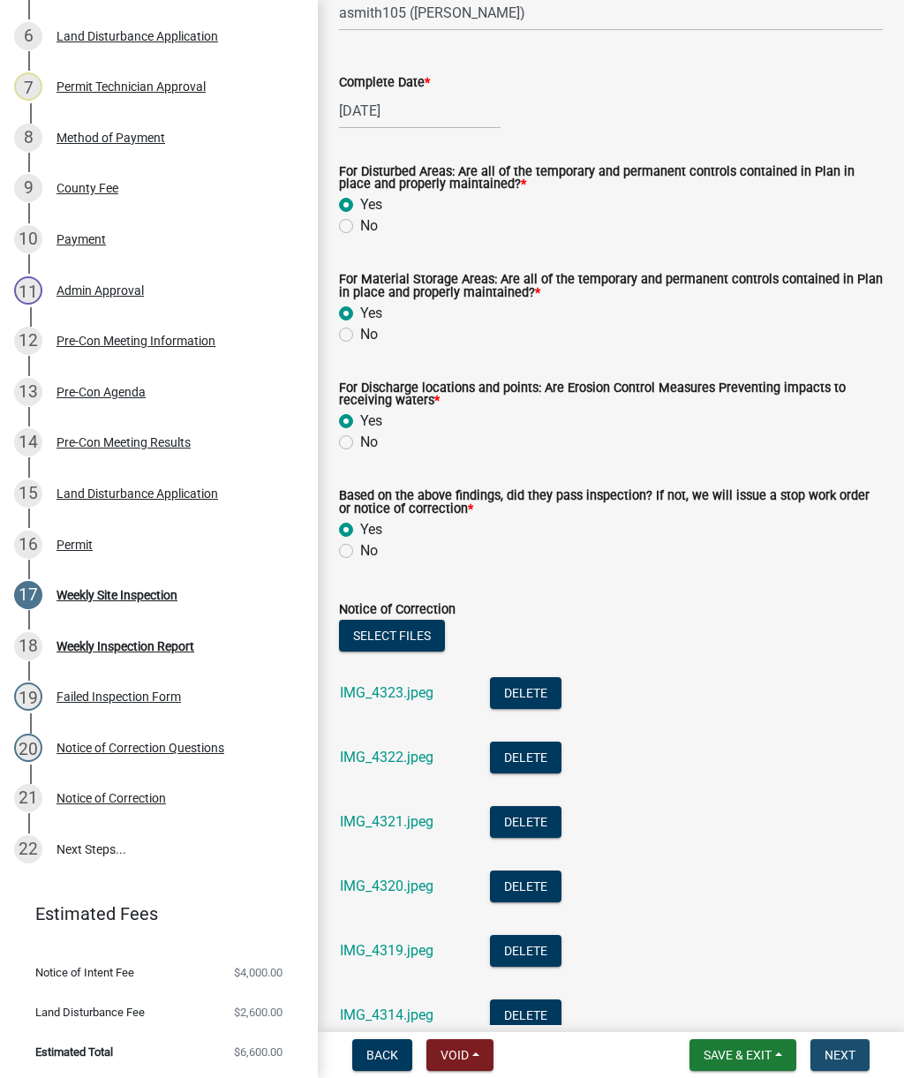
click at [848, 1055] on span "Next" at bounding box center [840, 1055] width 31 height 14
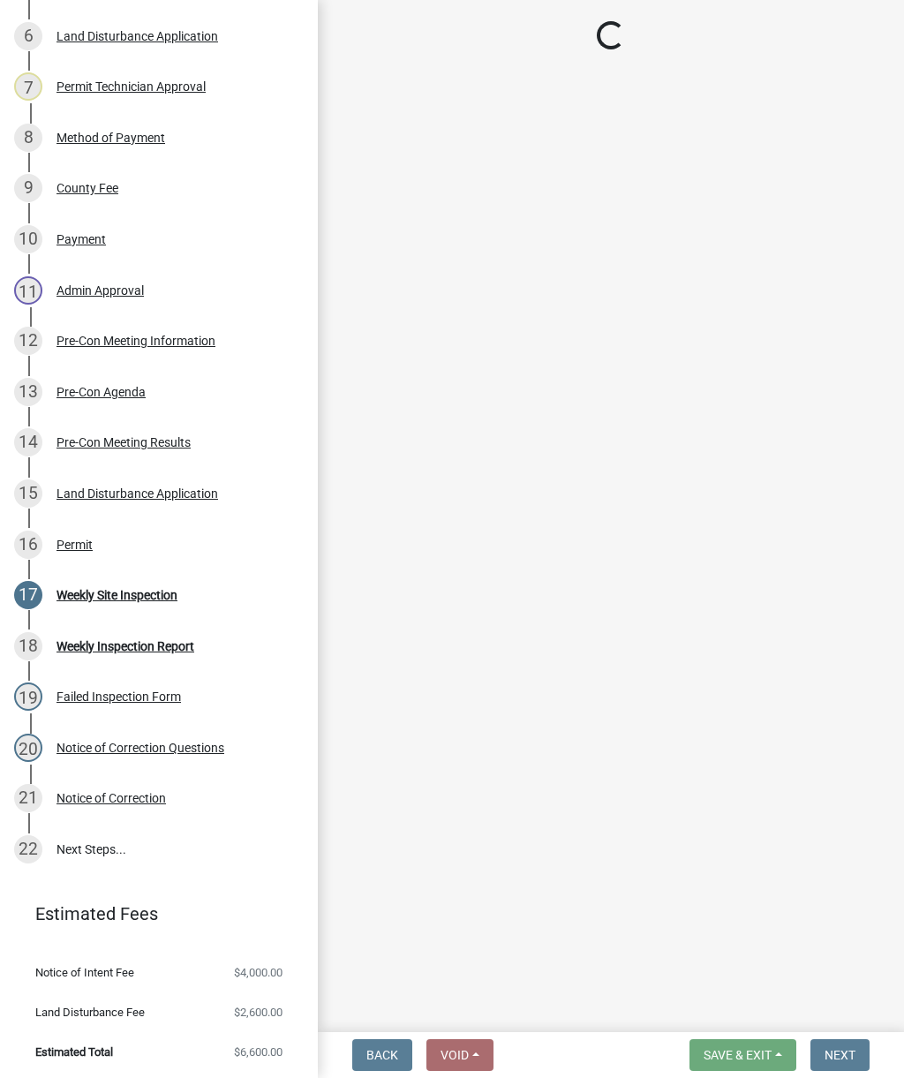
select select "af3c6edf-34d7-49be-824e-99d5d0a3954f"
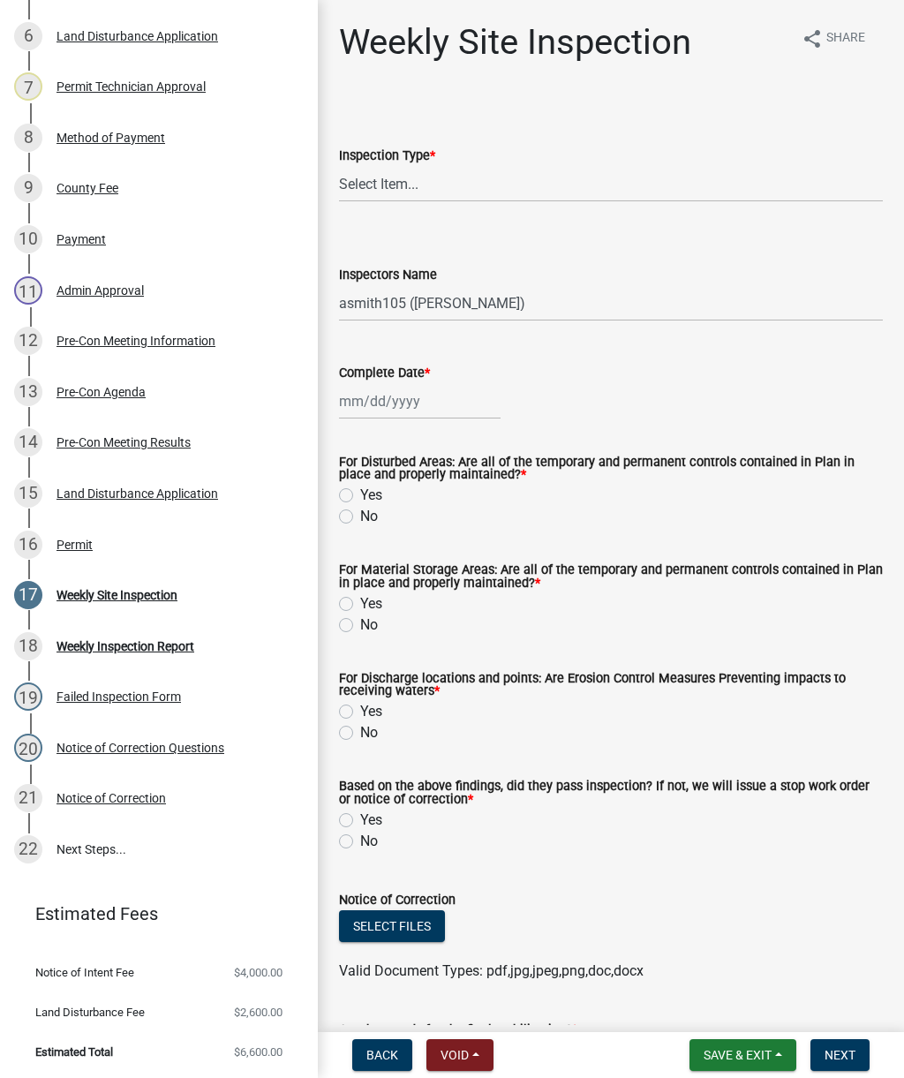
click at [381, 1050] on span "Back" at bounding box center [382, 1055] width 32 height 14
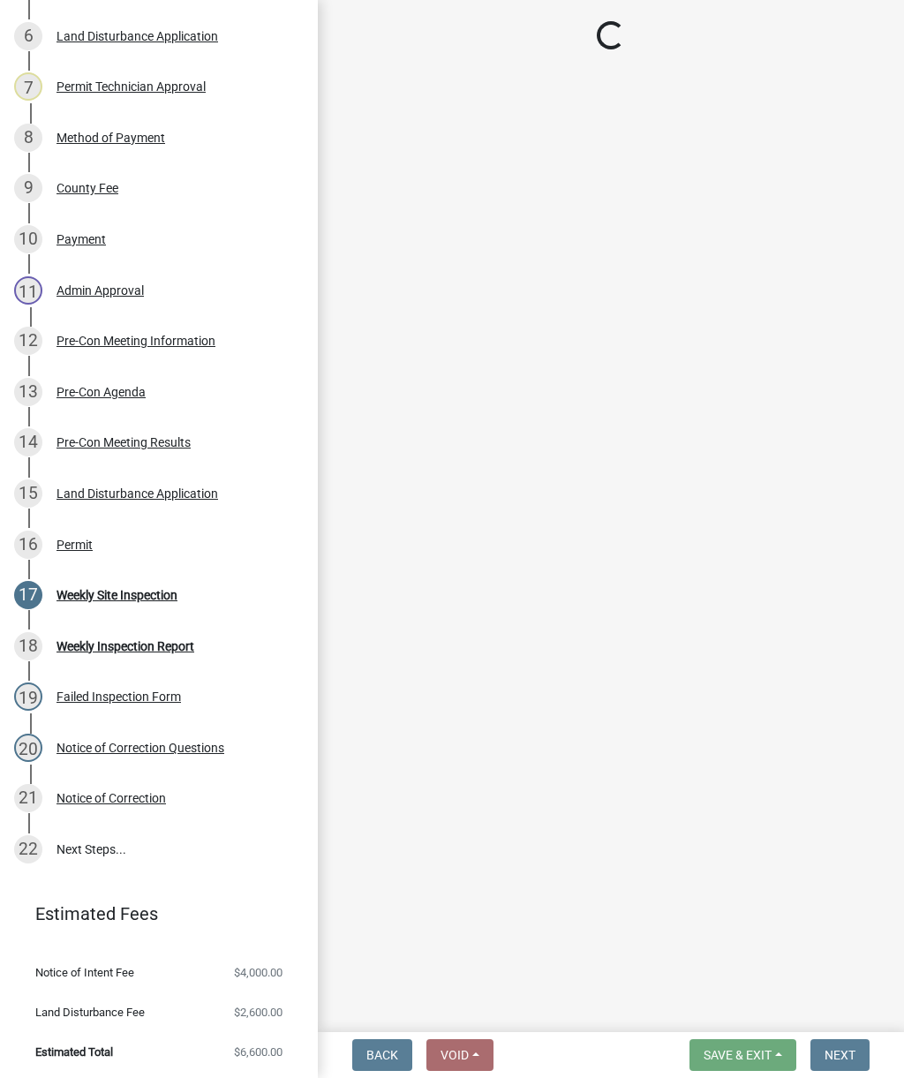
select select "93c72d9c-4ccd-4a4f-9c87-9d2cfc81a2e2"
select select "af3c6edf-34d7-49be-824e-99d5d0a3954f"
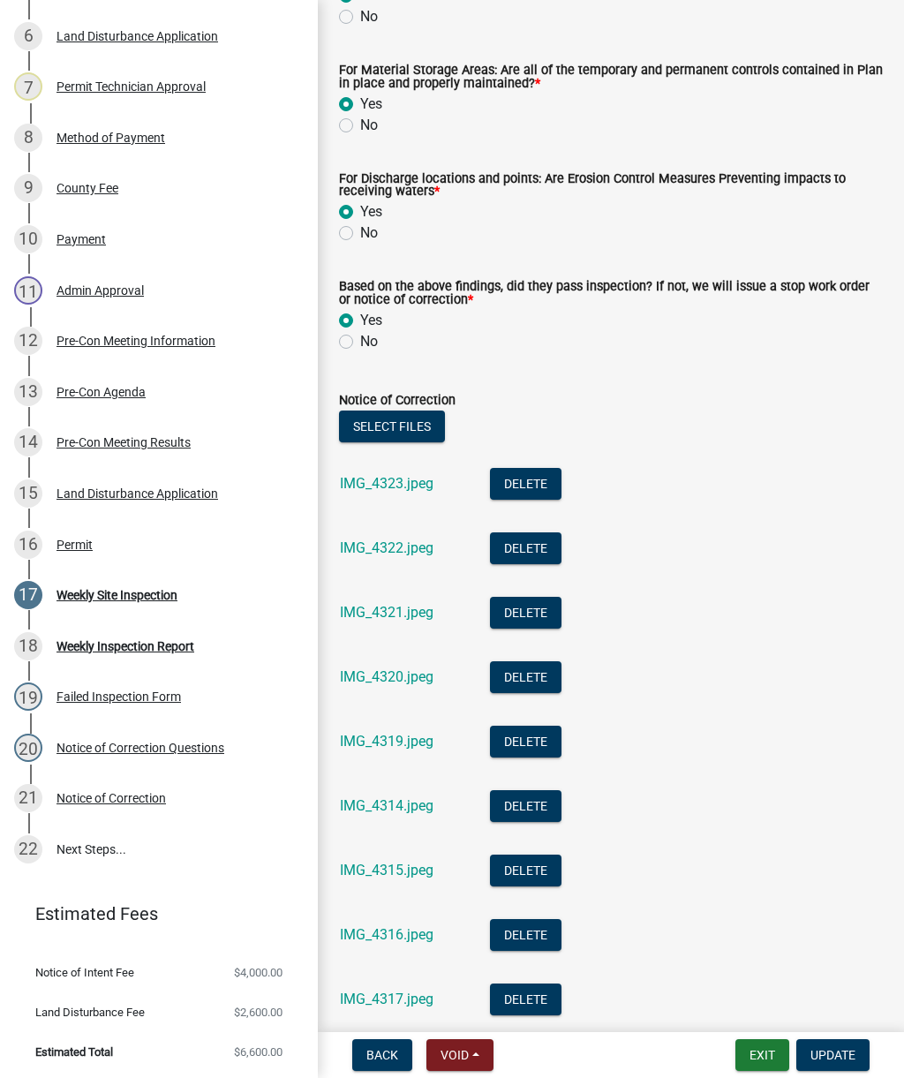
scroll to position [495, 0]
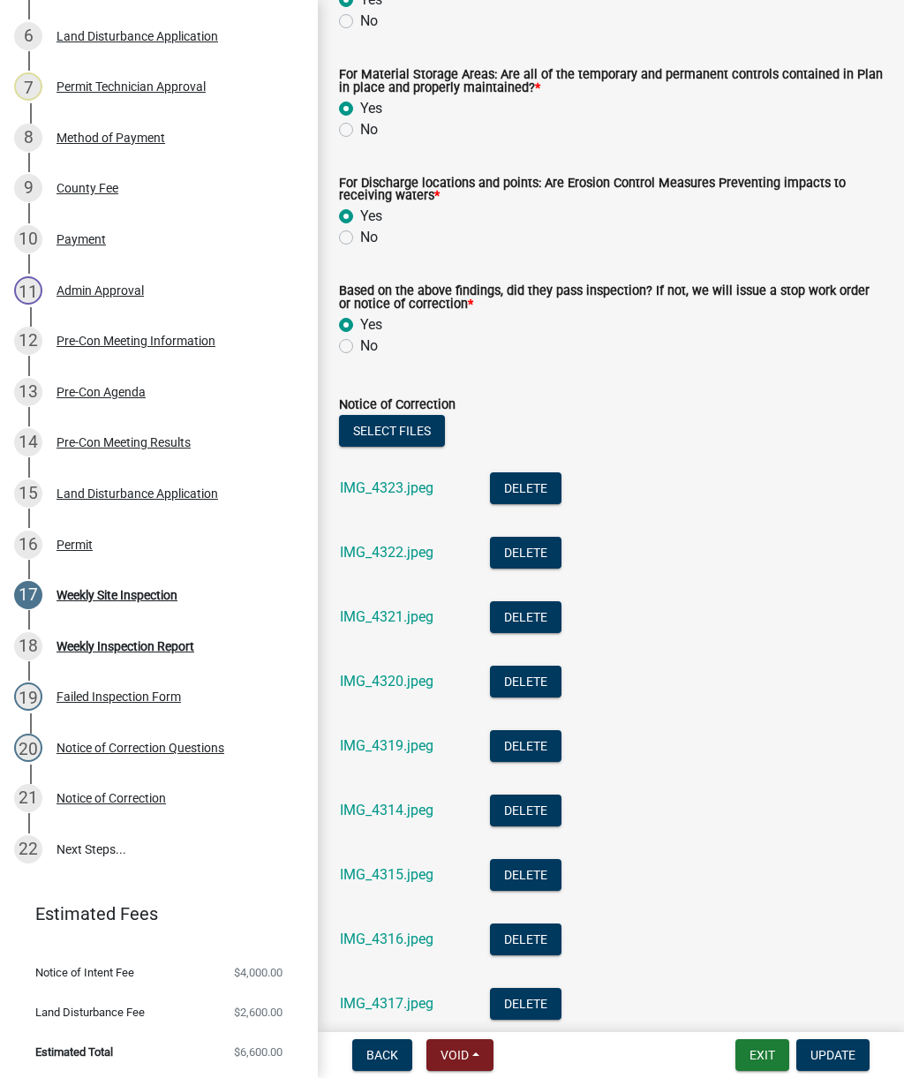
click at [360, 343] on label "No" at bounding box center [369, 345] width 18 height 21
click at [360, 343] on input "No" at bounding box center [365, 340] width 11 height 11
radio input "true"
click at [848, 1054] on span "Update" at bounding box center [832, 1055] width 45 height 14
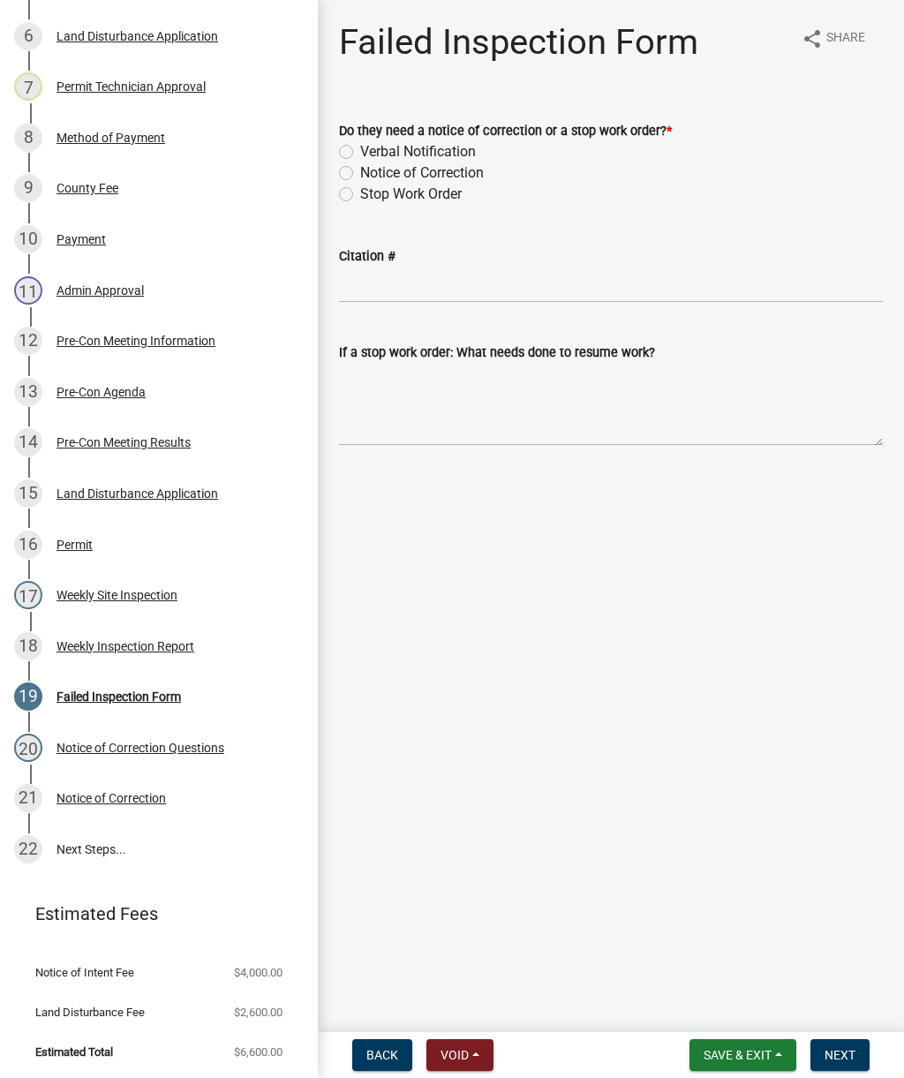
click at [360, 167] on label "Notice of Correction" at bounding box center [422, 172] width 124 height 21
click at [360, 167] on input "Notice of Correction" at bounding box center [365, 167] width 11 height 11
radio input "true"
click at [386, 379] on textarea "If a stop work order: What needs done to resume work?" at bounding box center [611, 404] width 544 height 83
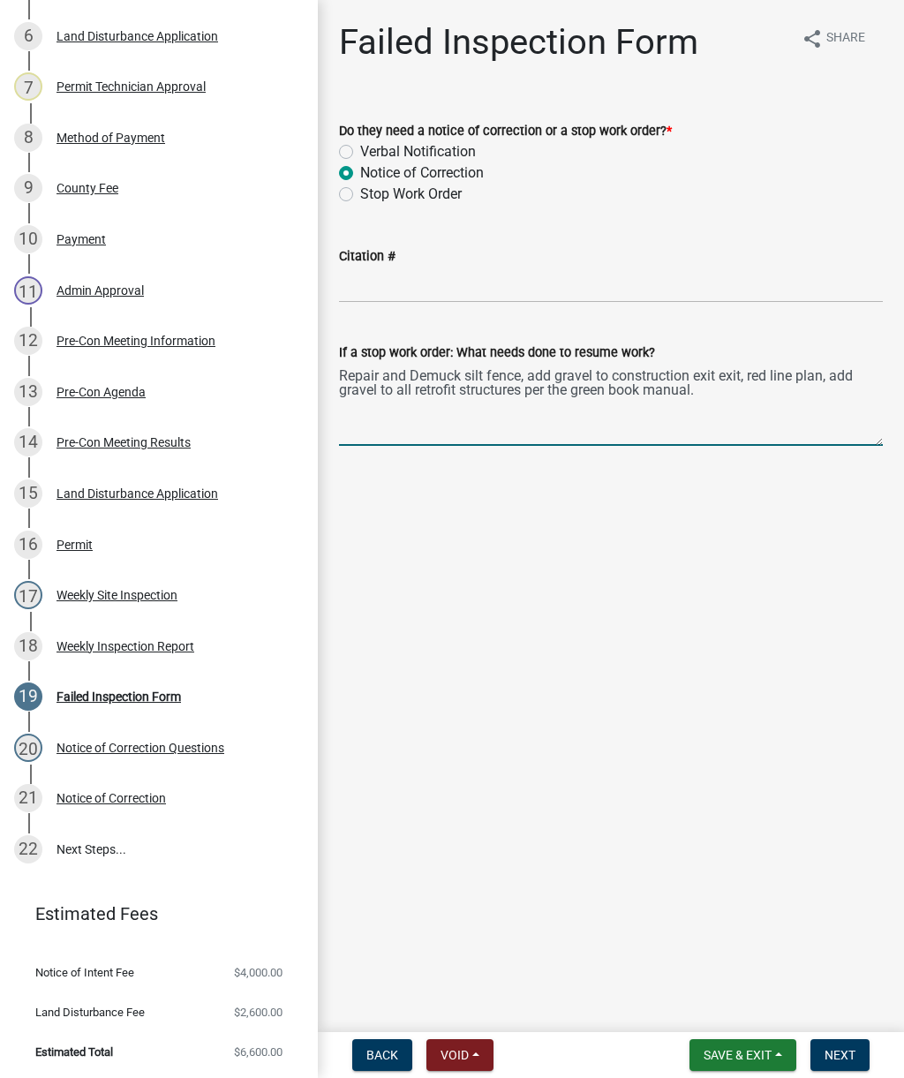
click at [742, 373] on textarea "Repair and Demuck silt fence, add gravel to construction exit exit, red line pl…" at bounding box center [611, 404] width 544 height 83
type textarea "Repair and Demuck silt fence, add gravel to construction exit, red line plan, a…"
click at [675, 397] on textarea "Repair and Demuck silt fence, add gravel to construction exit, red line plan, a…" at bounding box center [611, 404] width 544 height 83
click at [849, 1055] on span "Next" at bounding box center [840, 1055] width 31 height 14
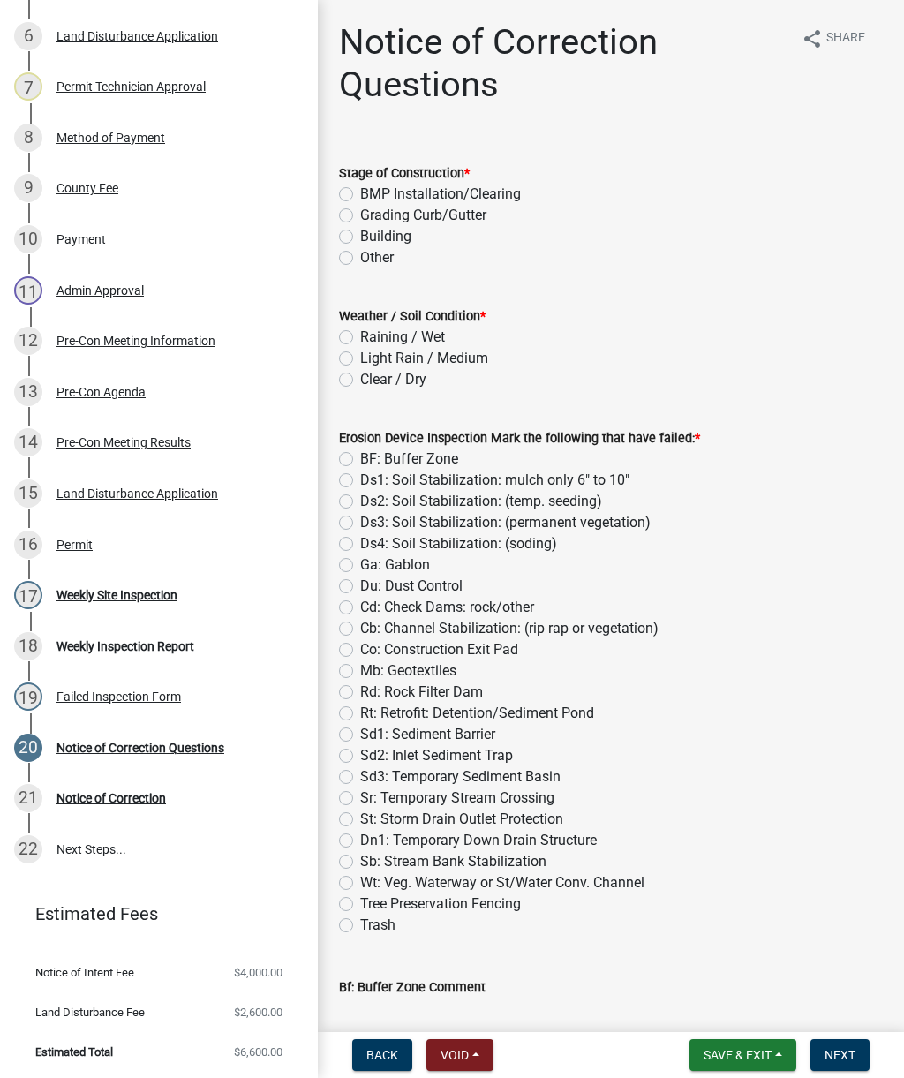
click at [346, 182] on div "Stage of Construction *" at bounding box center [611, 172] width 544 height 21
click at [360, 211] on label "Grading Curb/Gutter" at bounding box center [423, 215] width 126 height 21
click at [360, 211] on input "Grading Curb/Gutter" at bounding box center [365, 210] width 11 height 11
radio input "true"
click at [360, 379] on label "Clear / Dry" at bounding box center [393, 379] width 66 height 21
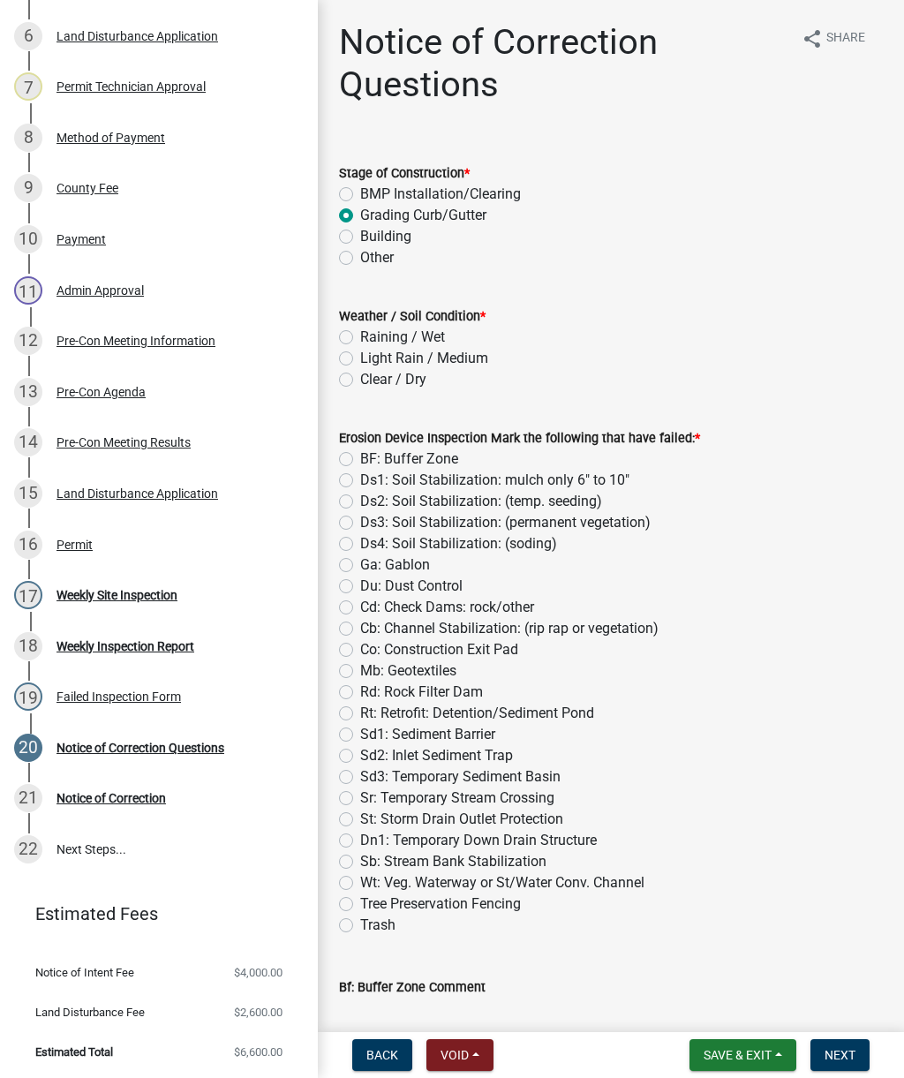
click at [360, 379] on input "Clear / Dry" at bounding box center [365, 374] width 11 height 11
radio input "true"
click at [360, 707] on label "Rt: Retrofit: Detention/Sediment Pond" at bounding box center [477, 713] width 234 height 21
click at [360, 707] on input "Rt: Retrofit: Detention/Sediment Pond" at bounding box center [365, 708] width 11 height 11
radio input "true"
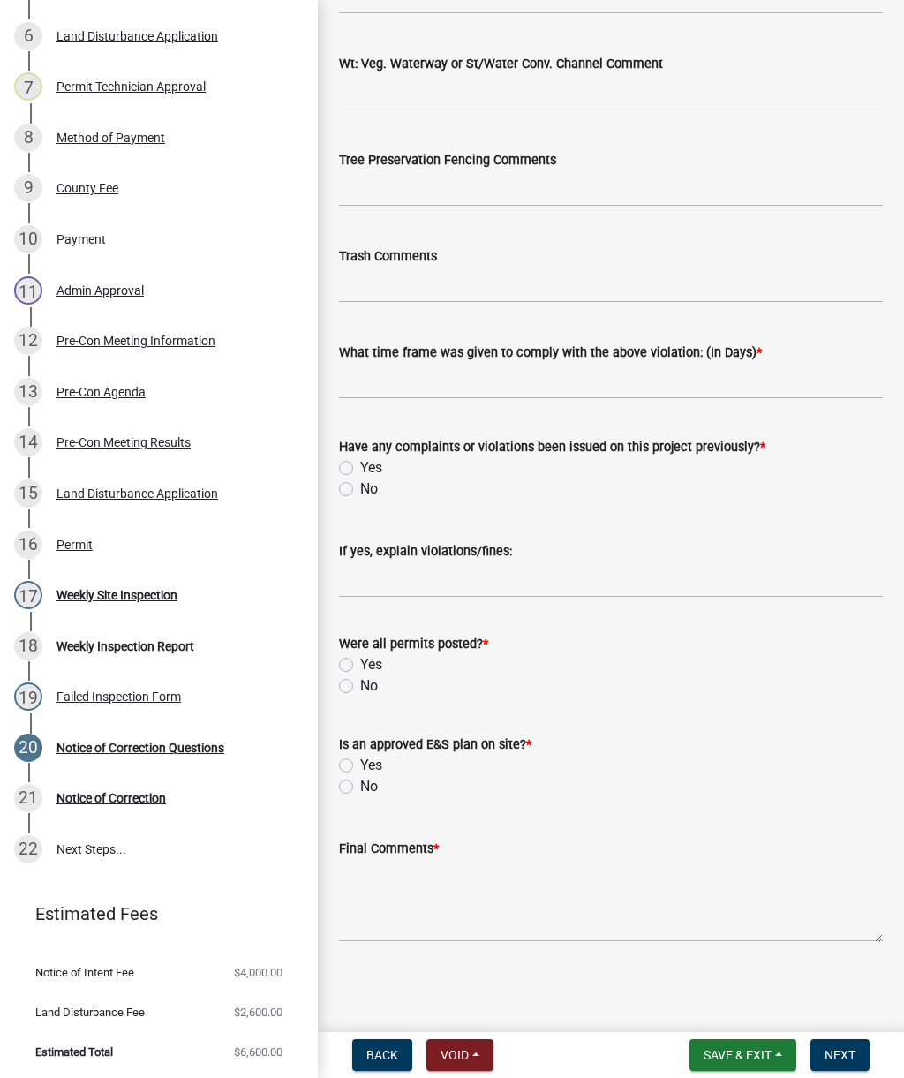
scroll to position [2848, 0]
click at [360, 663] on label "Yes" at bounding box center [371, 664] width 22 height 21
click at [360, 663] on input "Yes" at bounding box center [365, 659] width 11 height 11
radio input "true"
click at [360, 492] on label "No" at bounding box center [369, 489] width 18 height 21
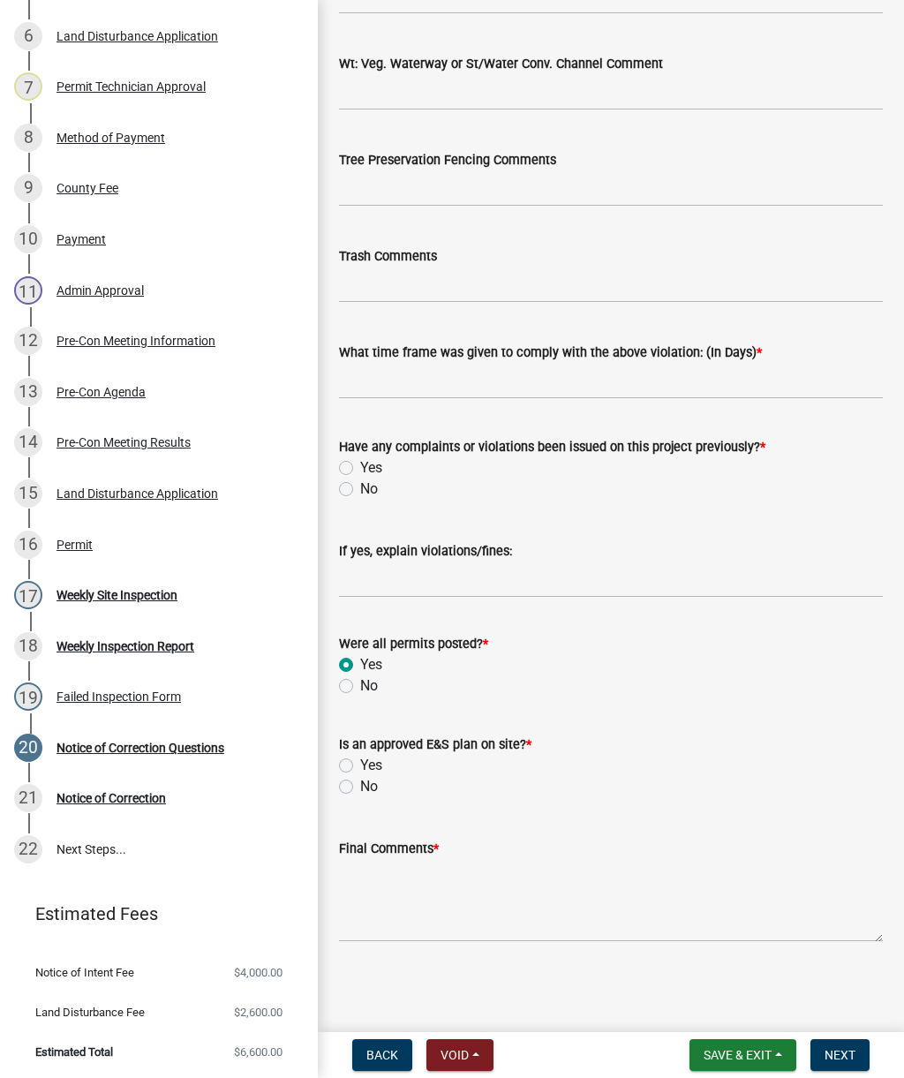
click at [360, 490] on input "No" at bounding box center [365, 484] width 11 height 11
radio input "true"
click at [400, 379] on input "text" at bounding box center [611, 381] width 544 height 36
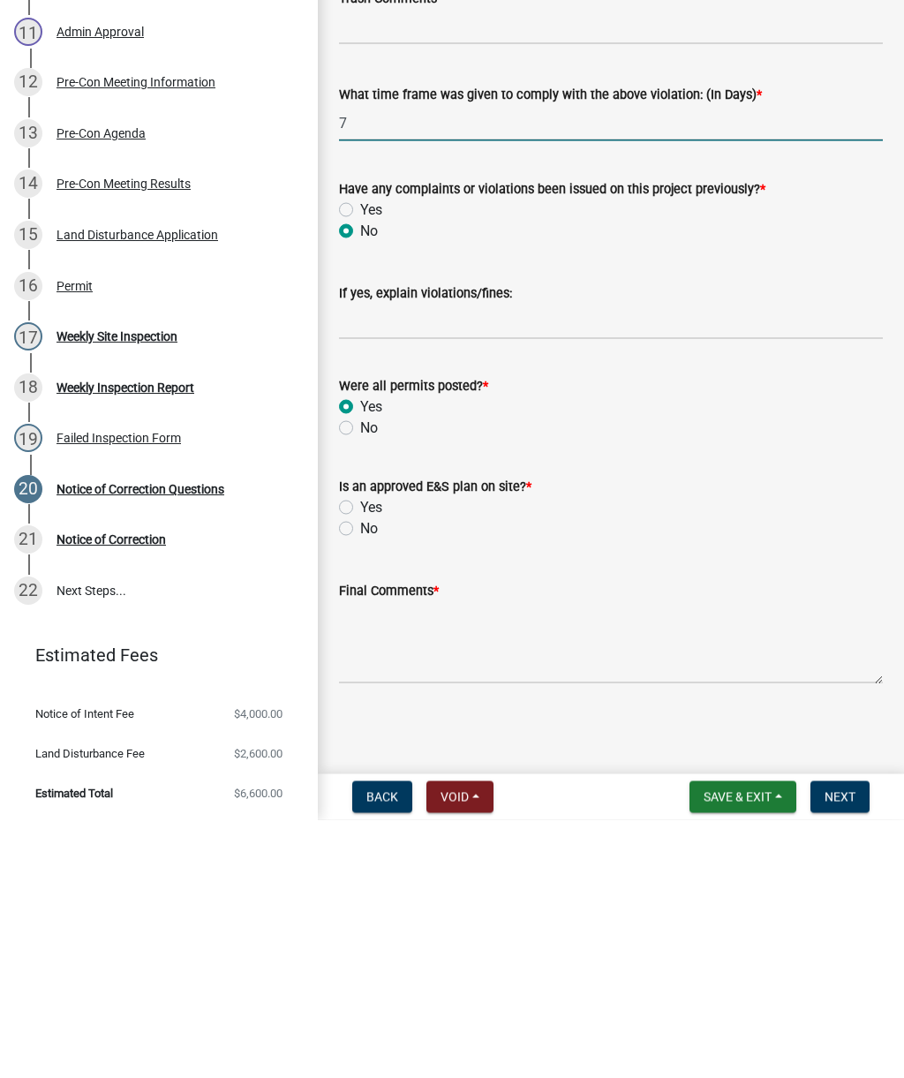
type input "7"
click at [360, 755] on label "Yes" at bounding box center [371, 765] width 22 height 21
click at [360, 755] on input "Yes" at bounding box center [365, 760] width 11 height 11
radio input "true"
type input "7"
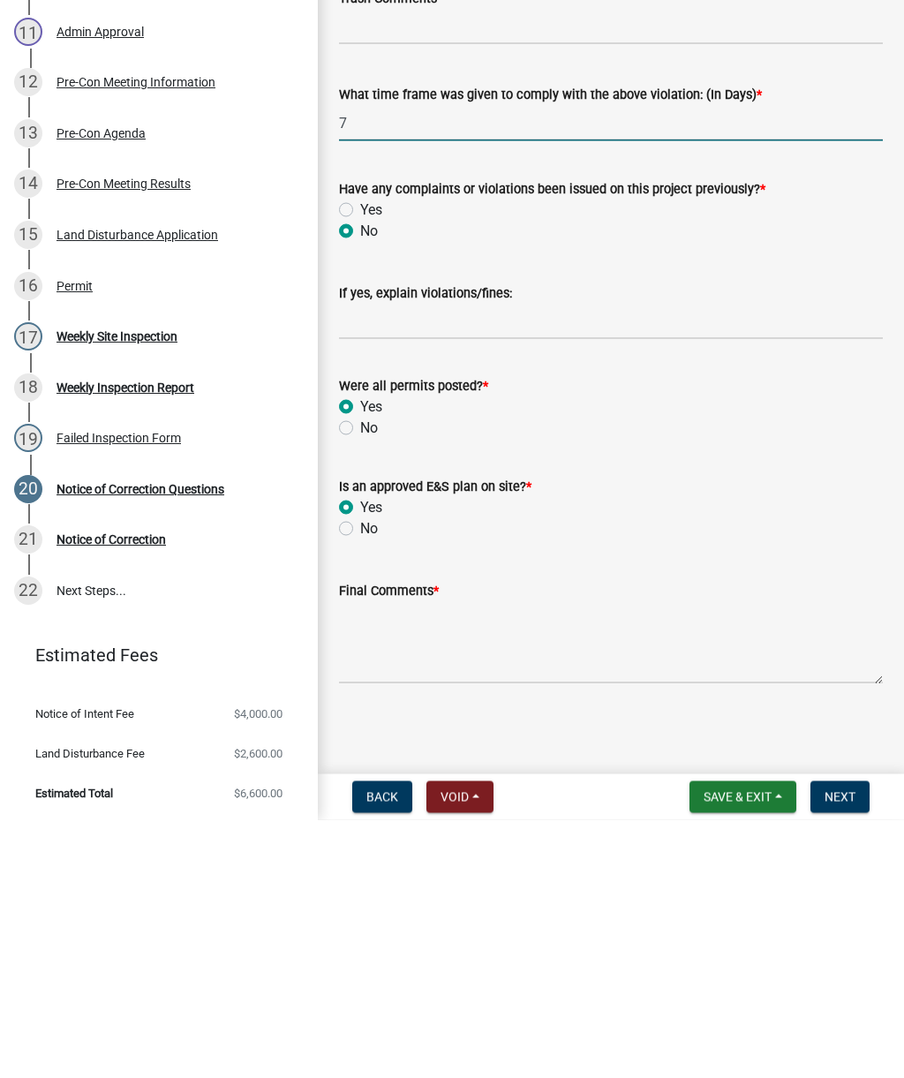
radio input "true"
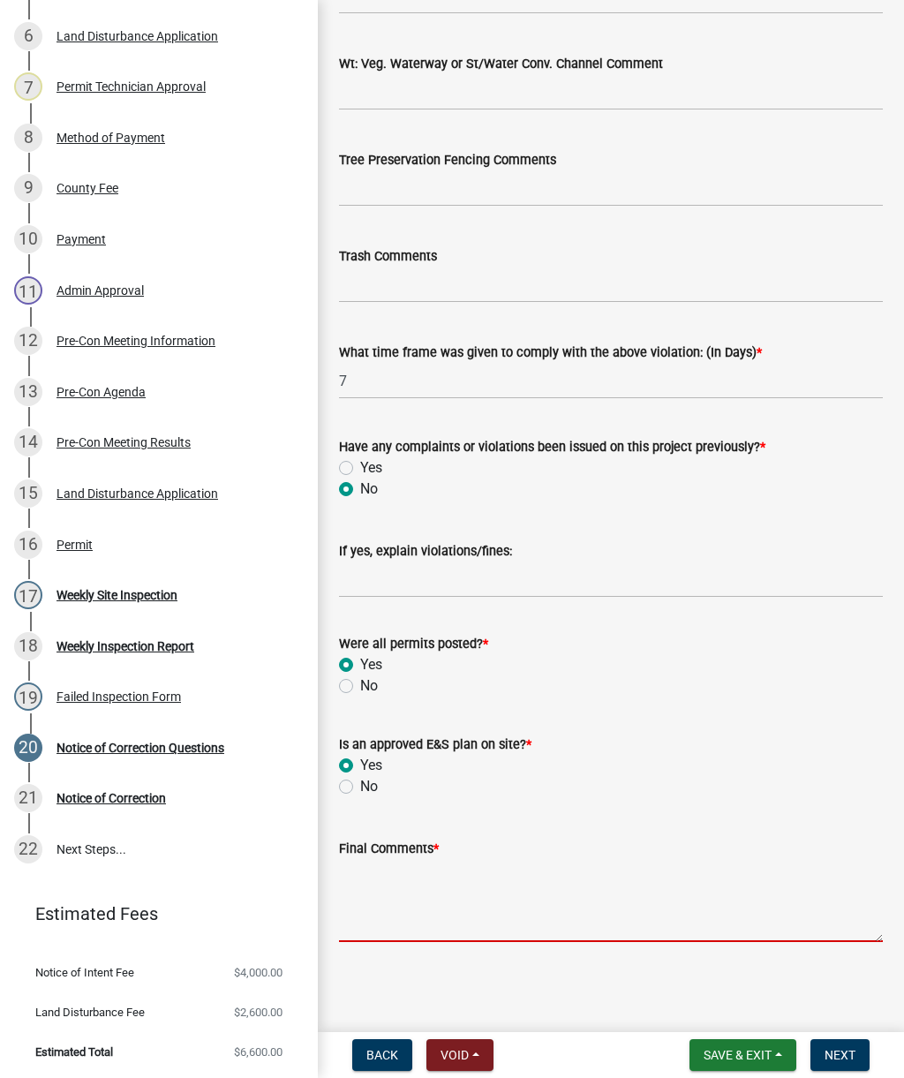
click at [458, 906] on textarea "Final Comments *" at bounding box center [611, 900] width 544 height 83
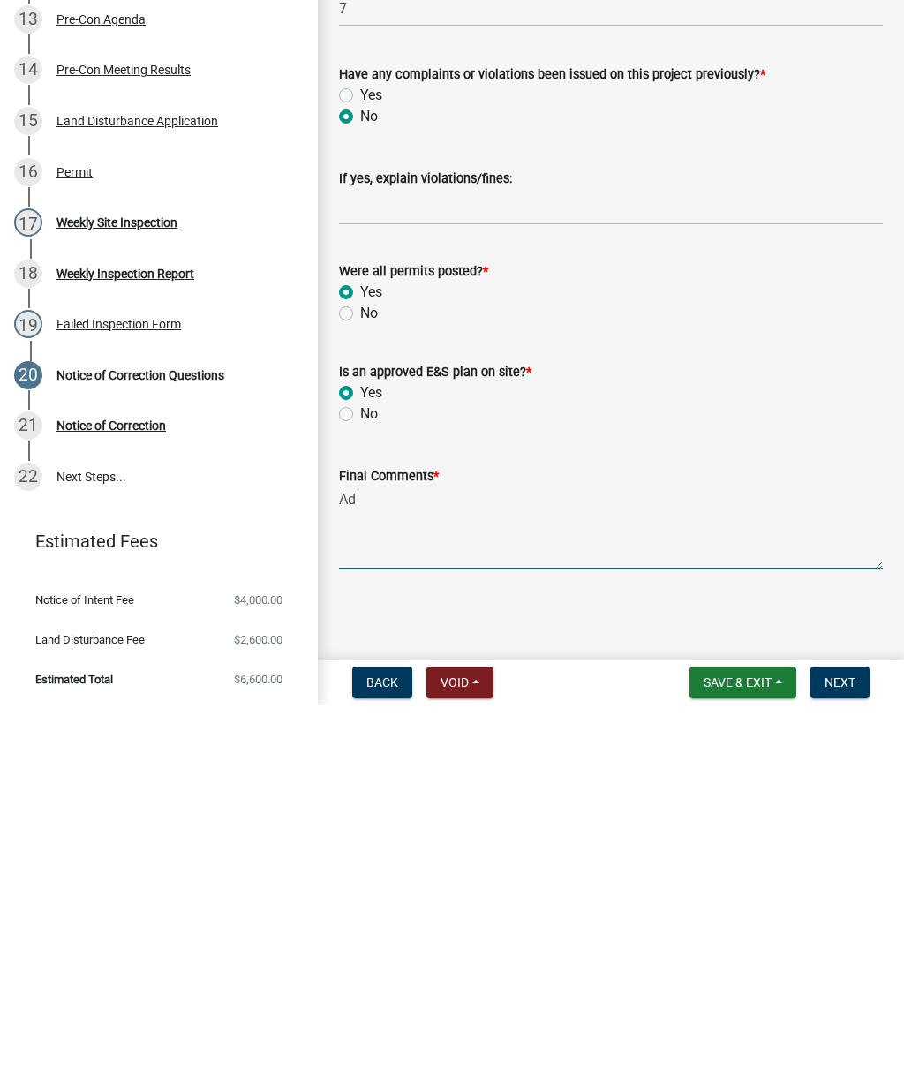
type textarea "A"
click at [728, 1048] on span "Save & Exit" at bounding box center [738, 1055] width 68 height 14
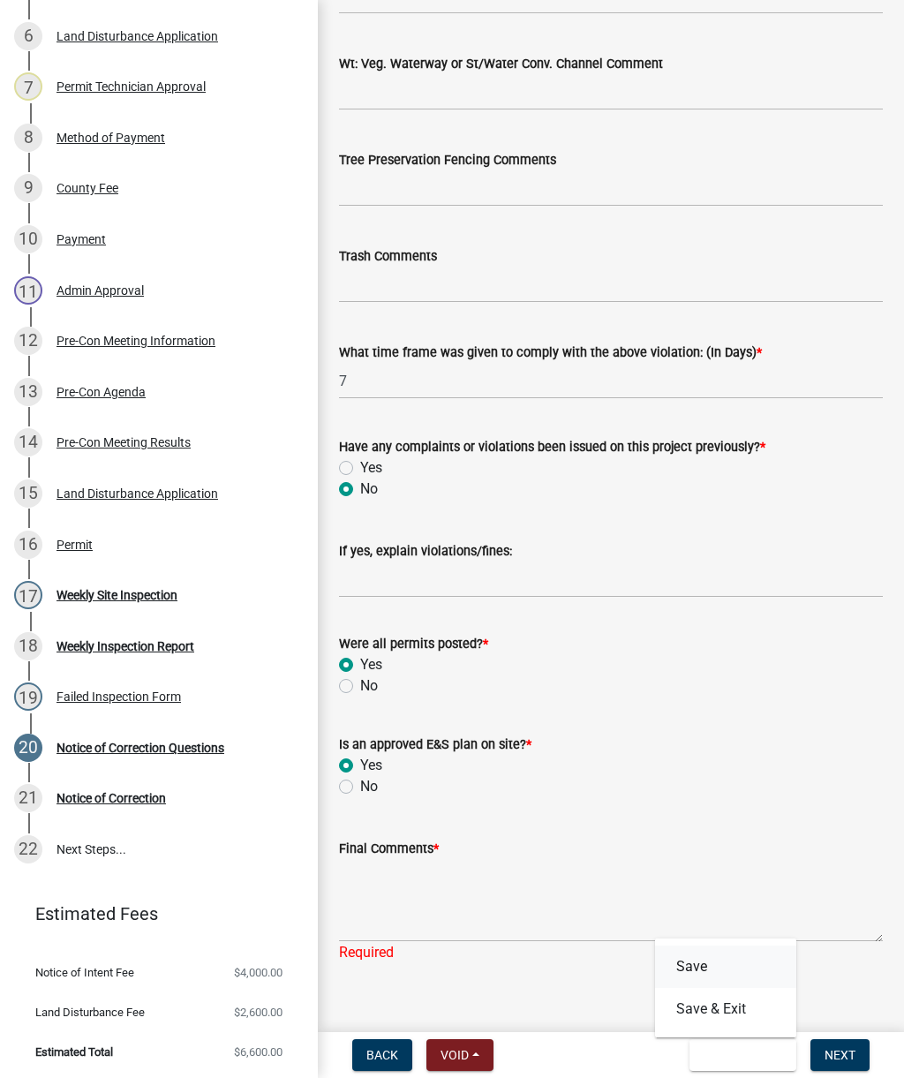
click at [695, 958] on button "Save" at bounding box center [725, 967] width 141 height 42
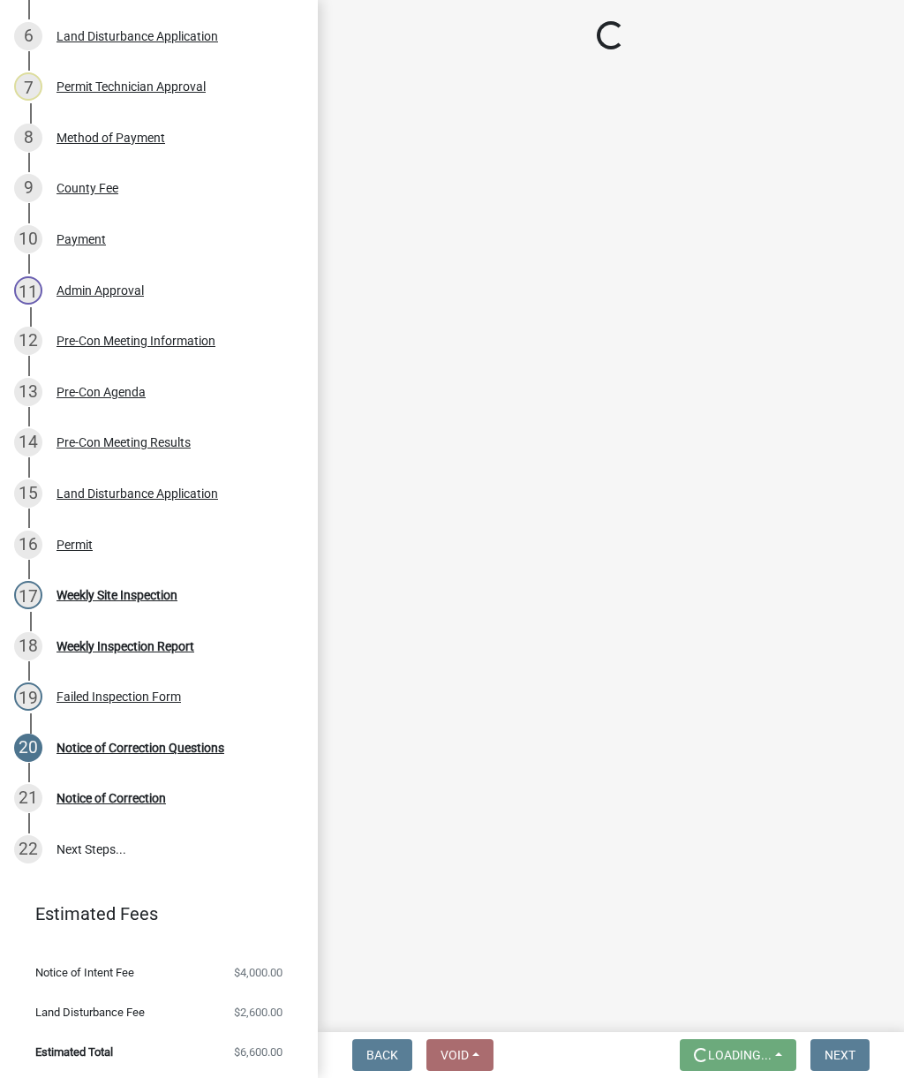
scroll to position [0, 0]
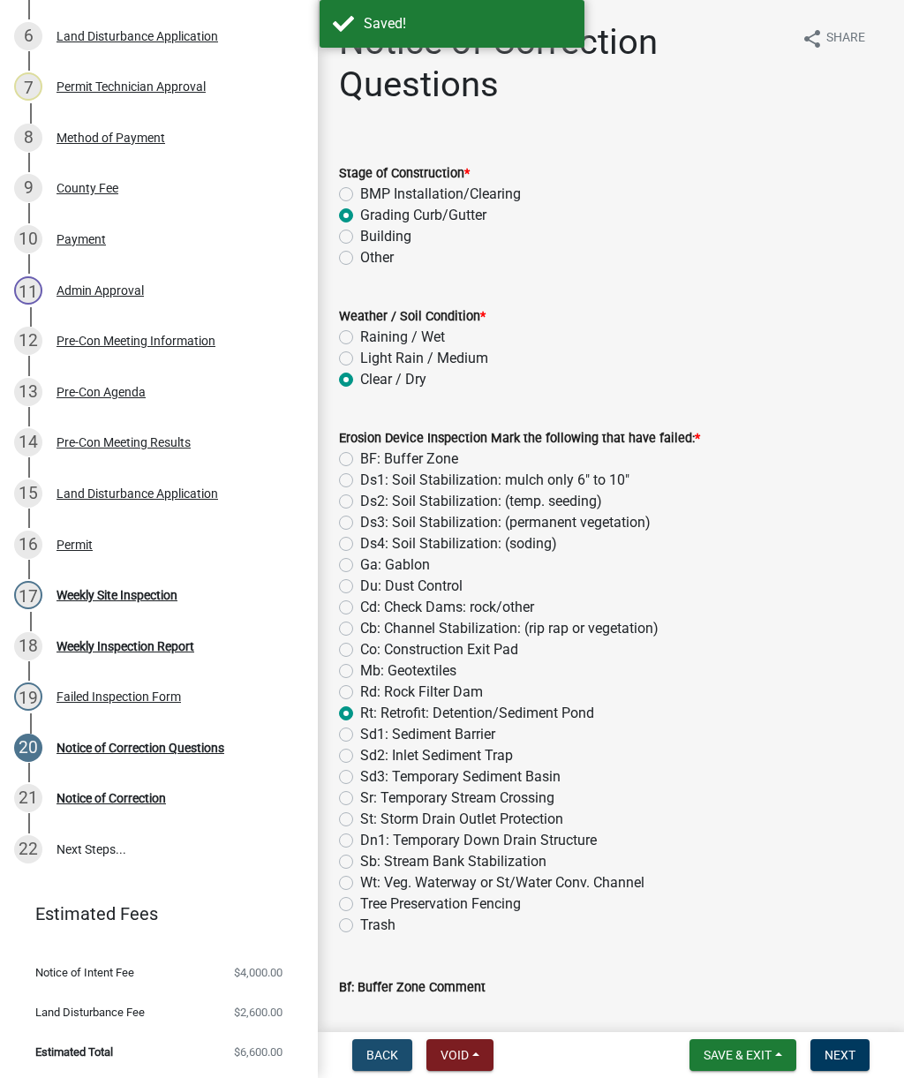
click at [370, 1051] on span "Back" at bounding box center [382, 1055] width 32 height 14
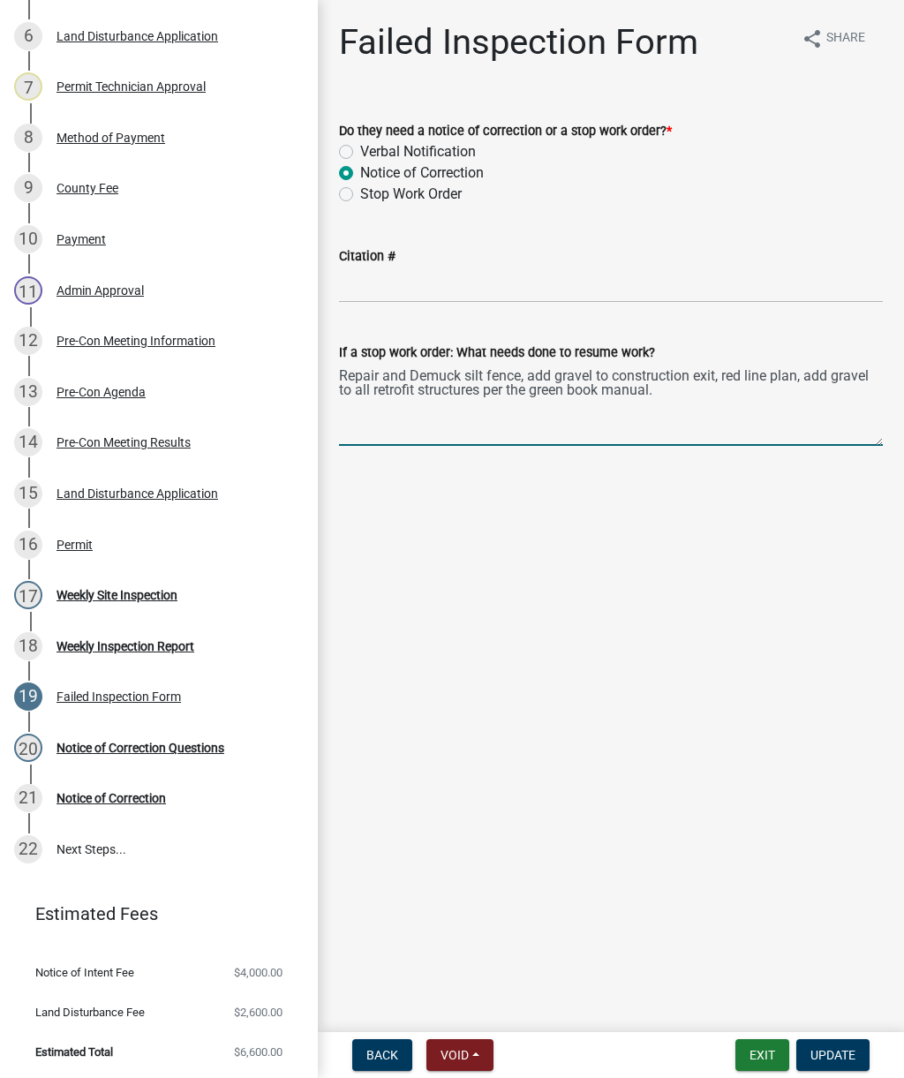
click at [765, 416] on textarea "Repair and Demuck silt fence, add gravel to construction exit, red line plan, a…" at bounding box center [611, 404] width 544 height 83
click at [849, 1050] on span "Update" at bounding box center [832, 1055] width 45 height 14
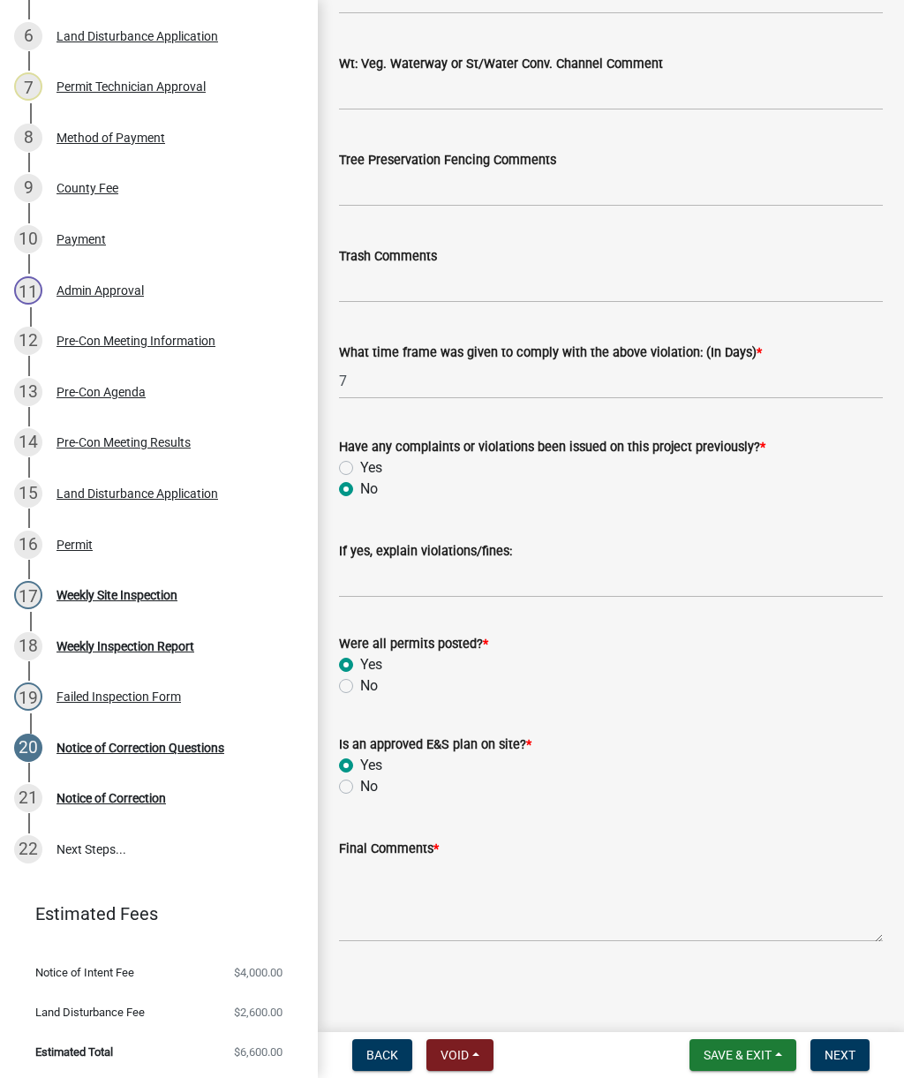
scroll to position [2848, 0]
click at [408, 918] on textarea "Final Comments *" at bounding box center [611, 900] width 544 height 83
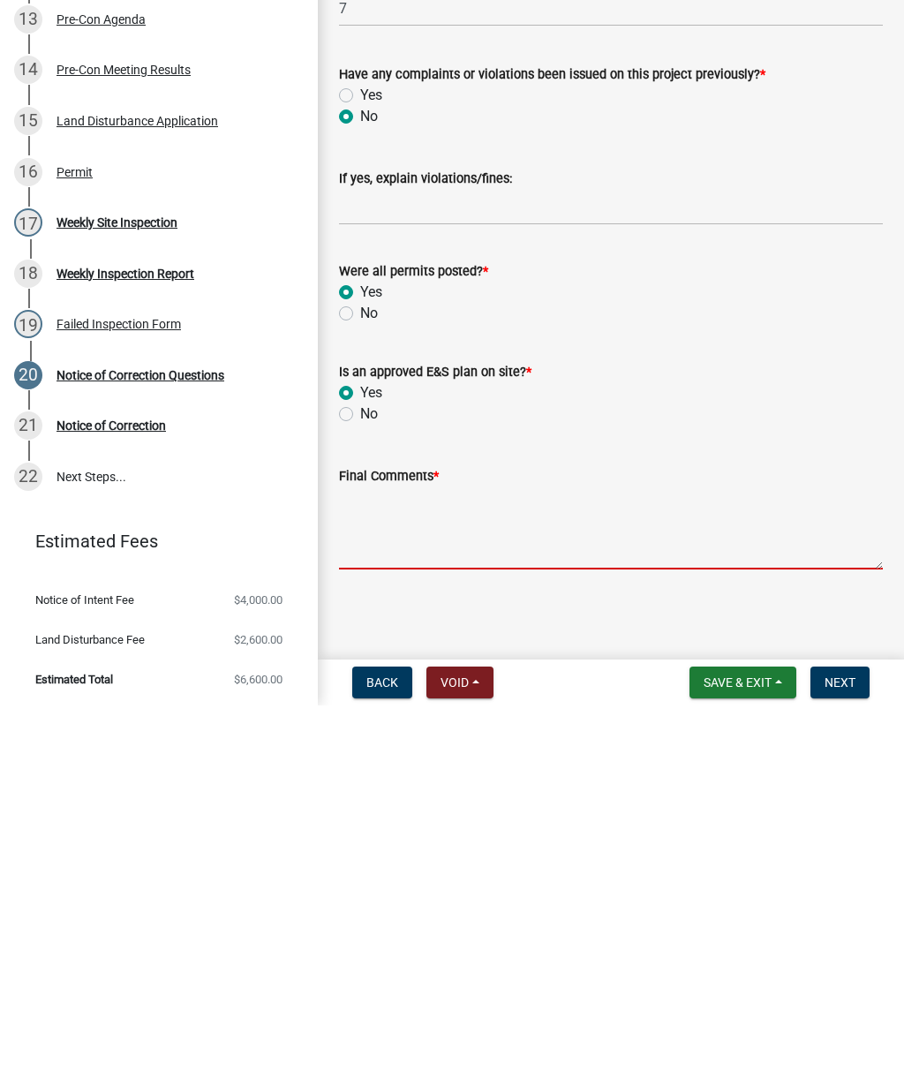
paste textarea "Repair and Demuck silt fence, add gravel to construction exit, red line plan, a…"
type textarea "Repair and Demuck silt fence, add gravel to construction exit, red line plan, a…"
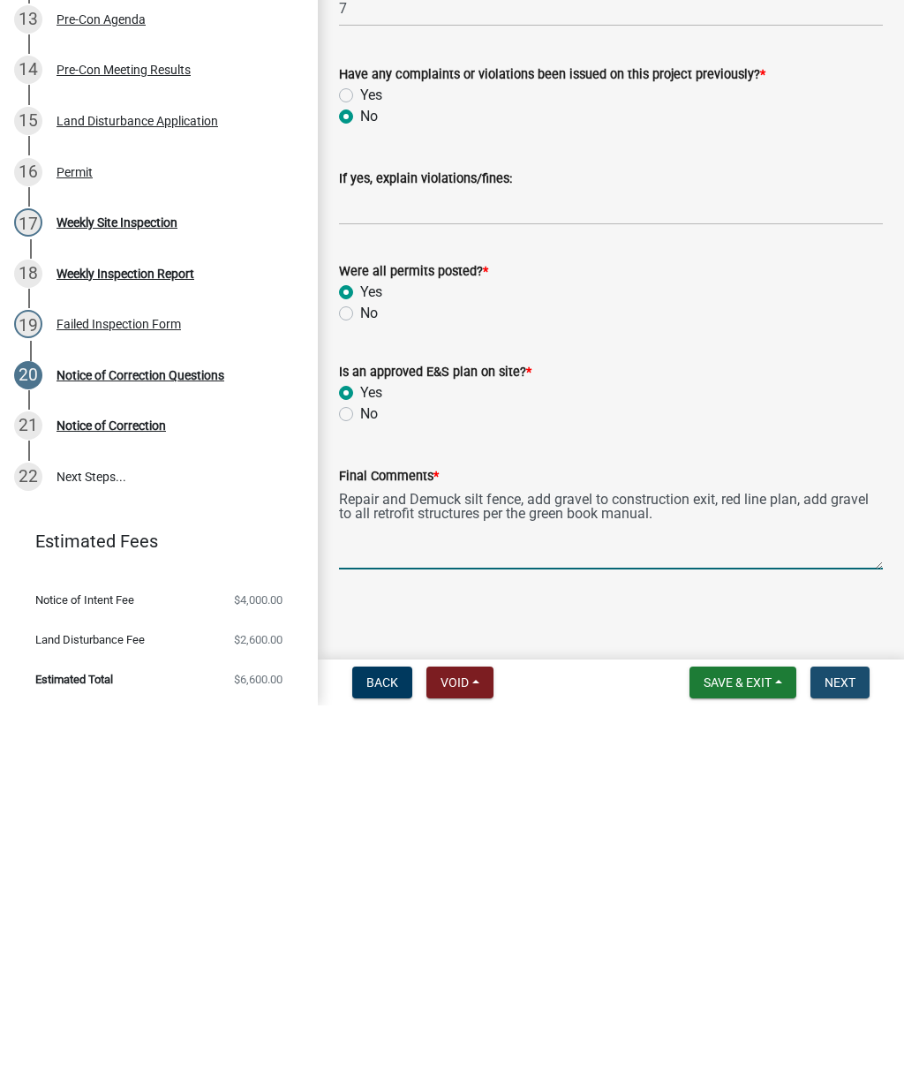
click at [849, 1048] on span "Next" at bounding box center [840, 1055] width 31 height 14
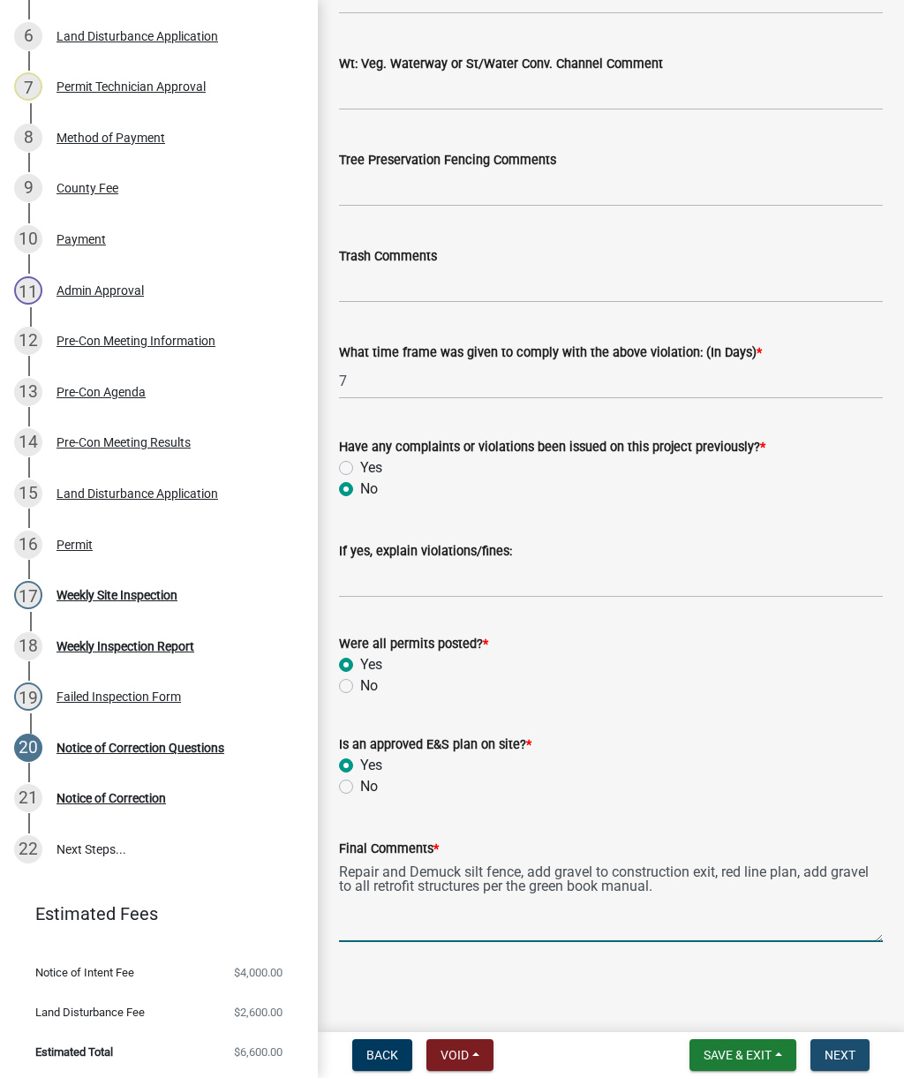
scroll to position [0, 0]
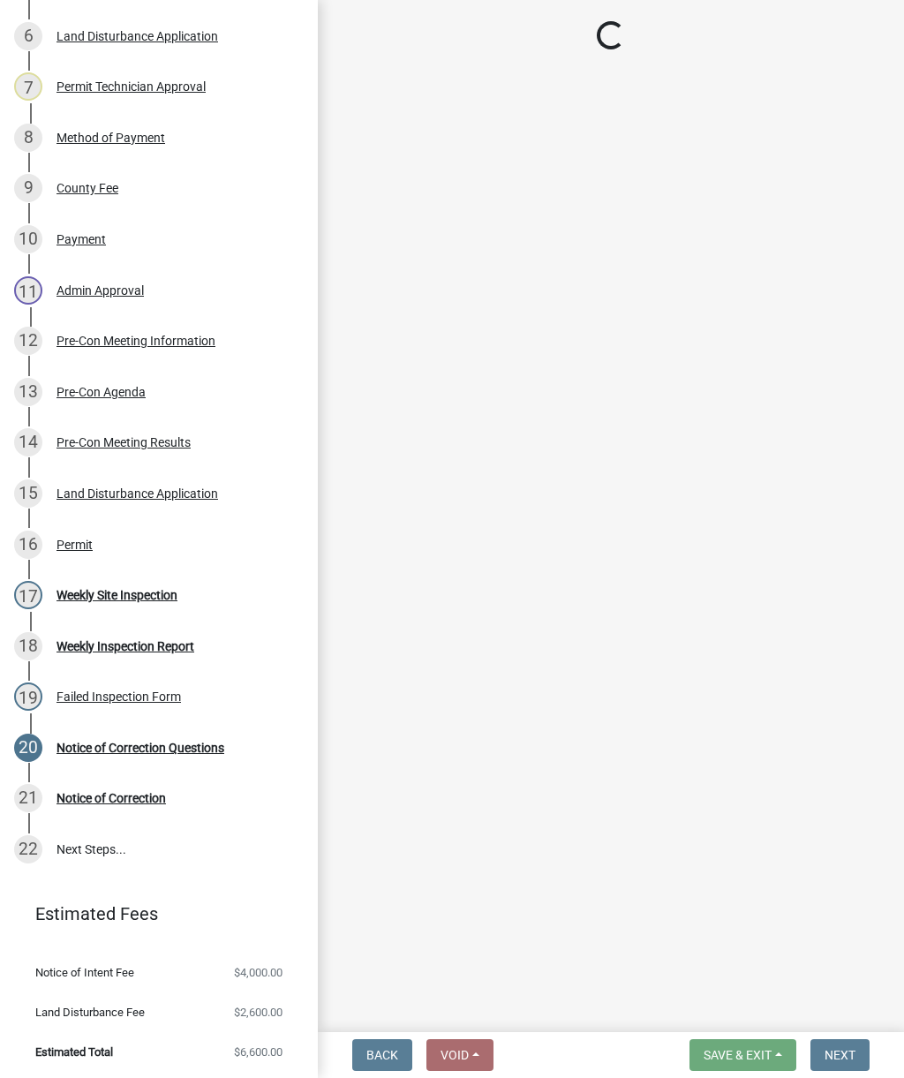
select select "af3c6edf-34d7-49be-824e-99d5d0a3954f"
